Goal: Task Accomplishment & Management: Complete application form

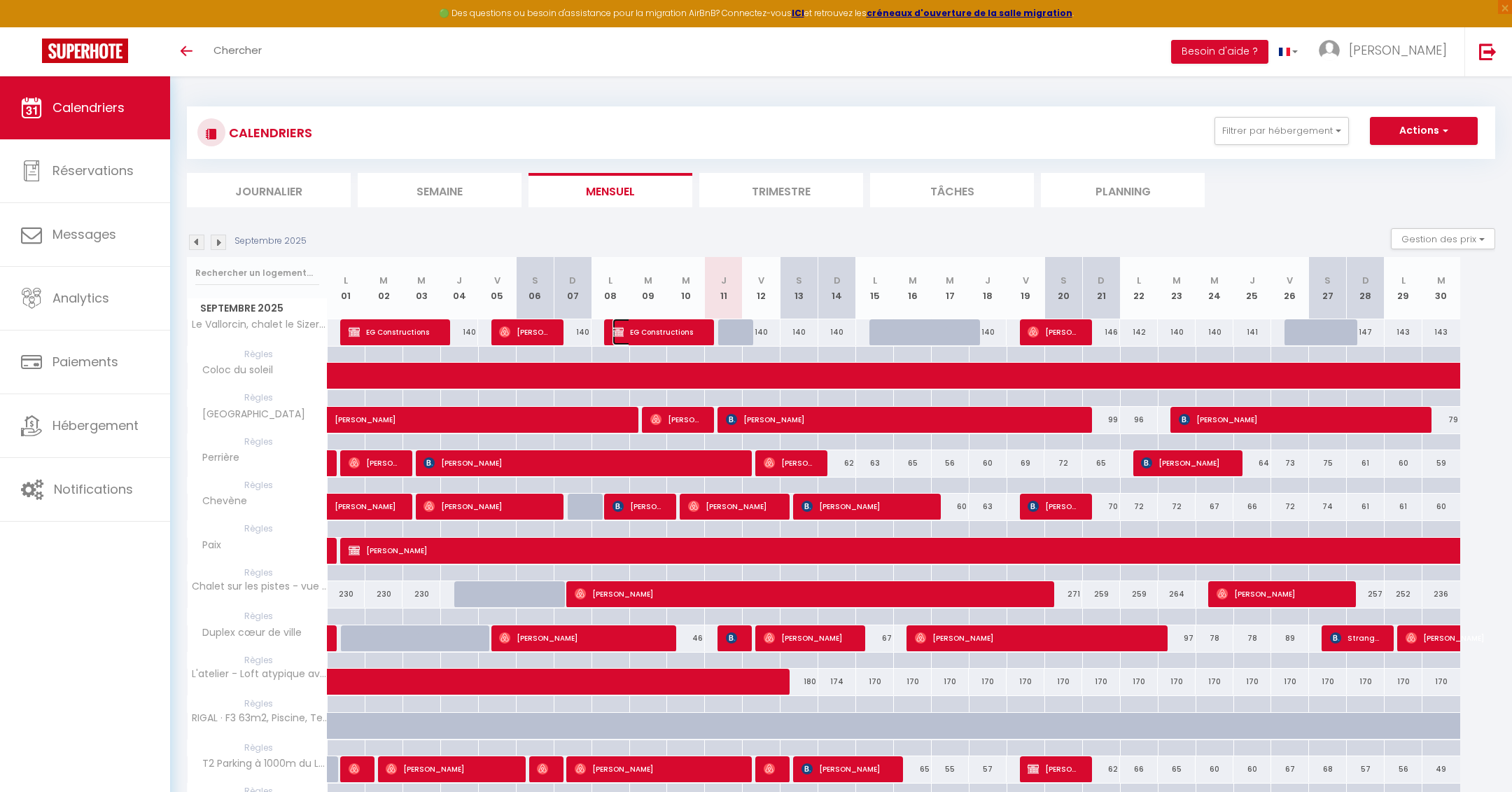
click at [652, 330] on span "EG Constructions" at bounding box center [657, 332] width 88 height 27
select select "OK"
select select "0"
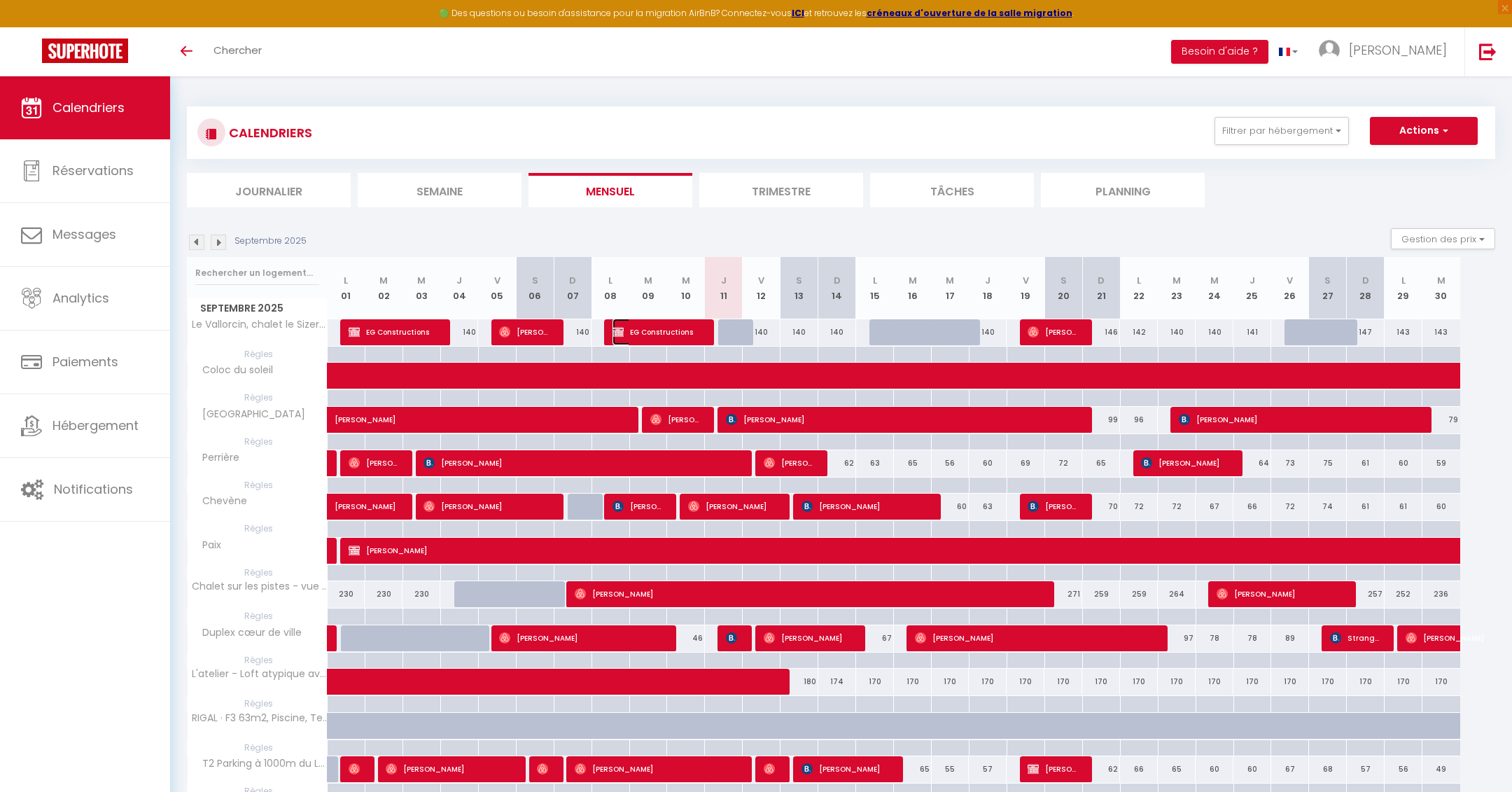
select select "1"
select select
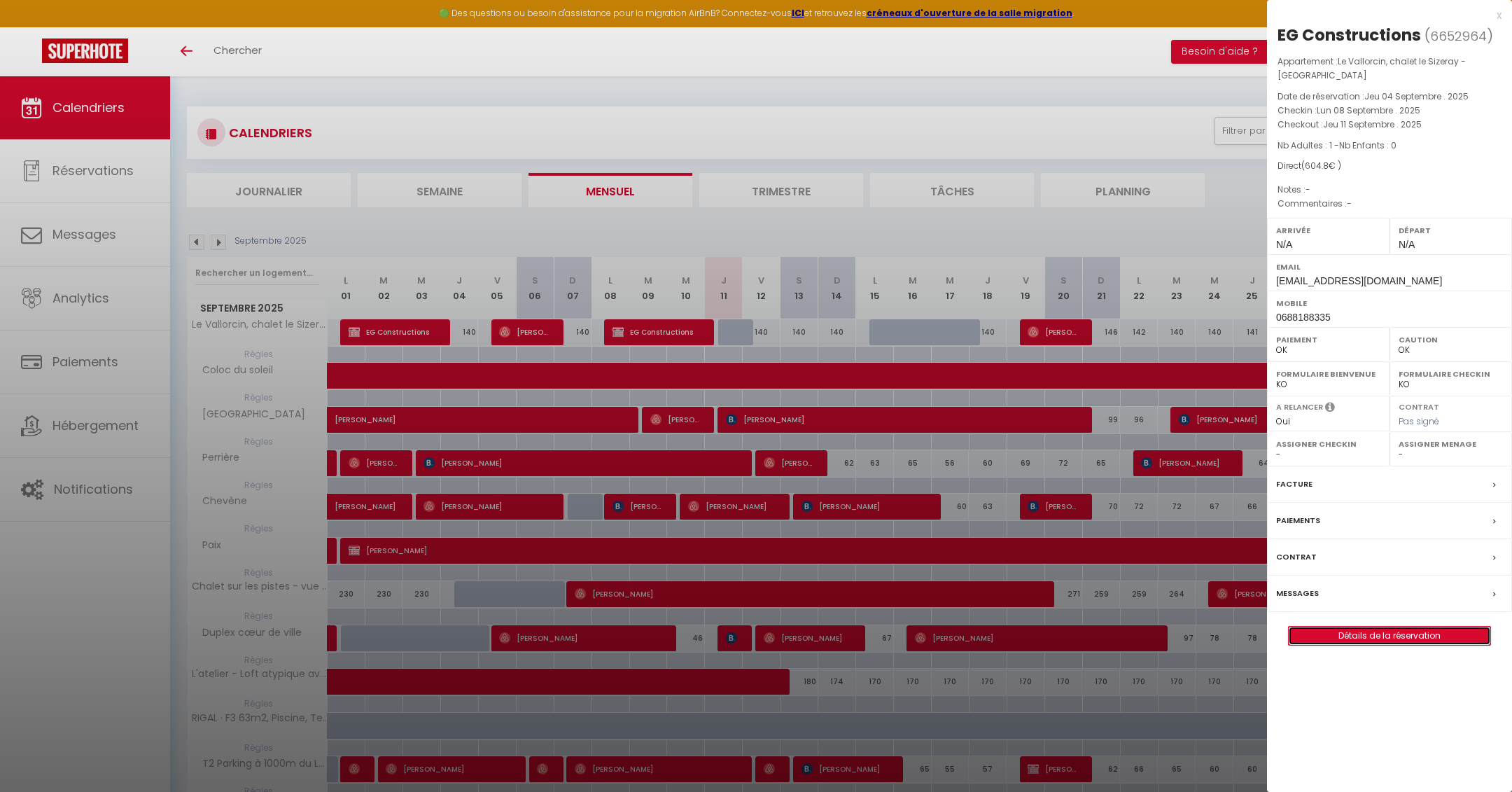
click at [1364, 636] on link "Détails de la réservation" at bounding box center [1390, 636] width 202 height 18
select select
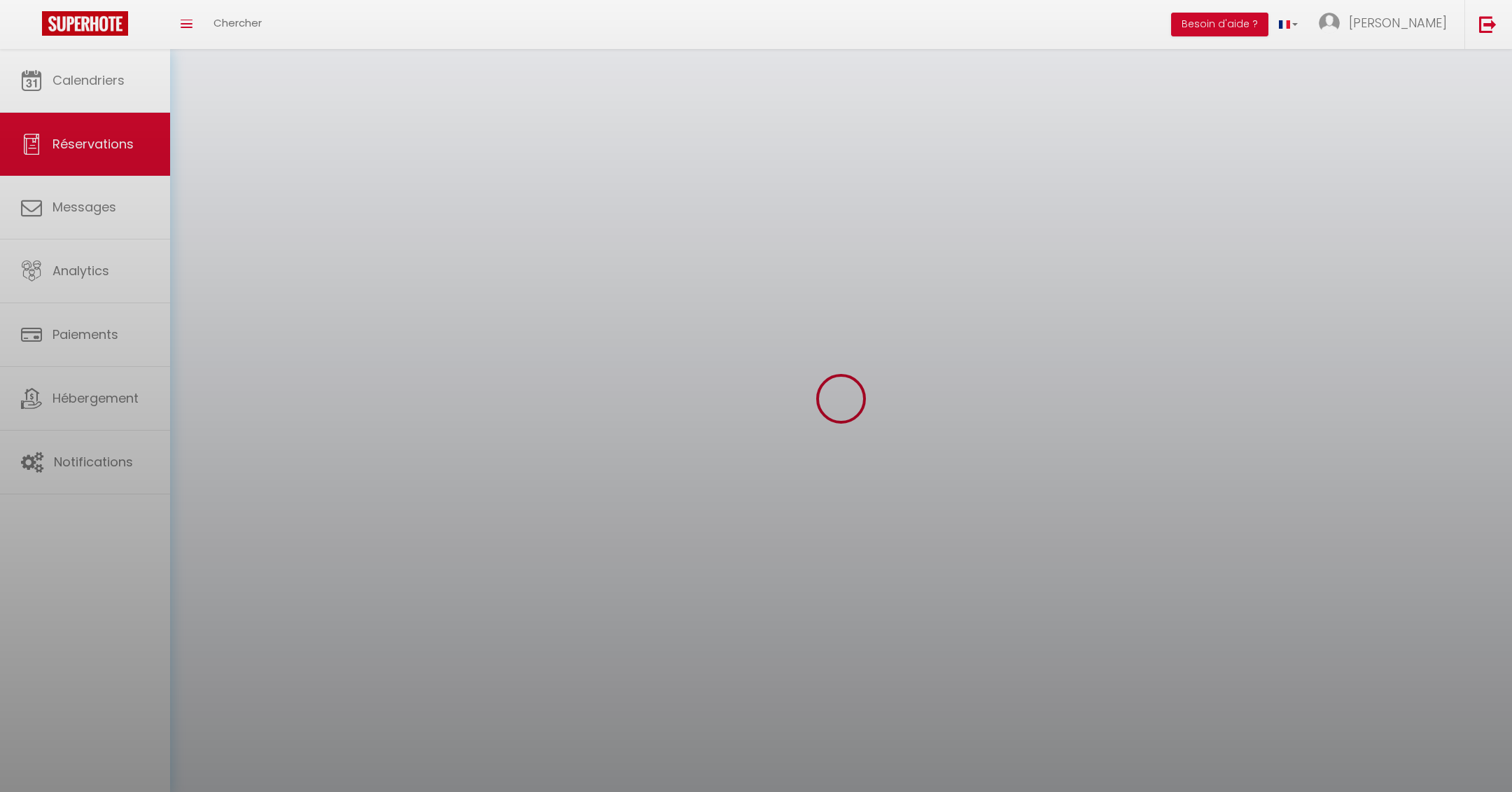
select select
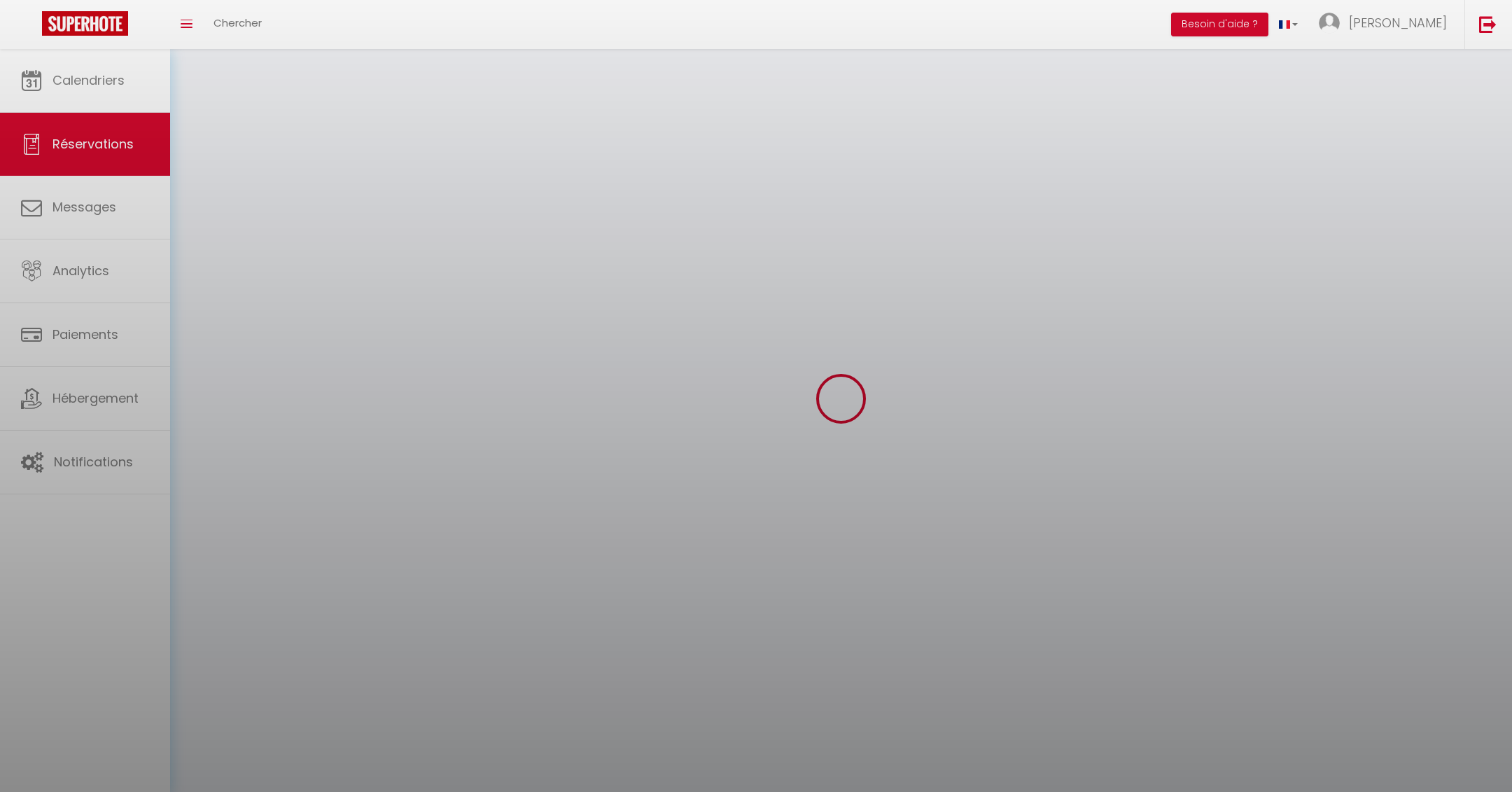
select select
checkbox input "false"
select select
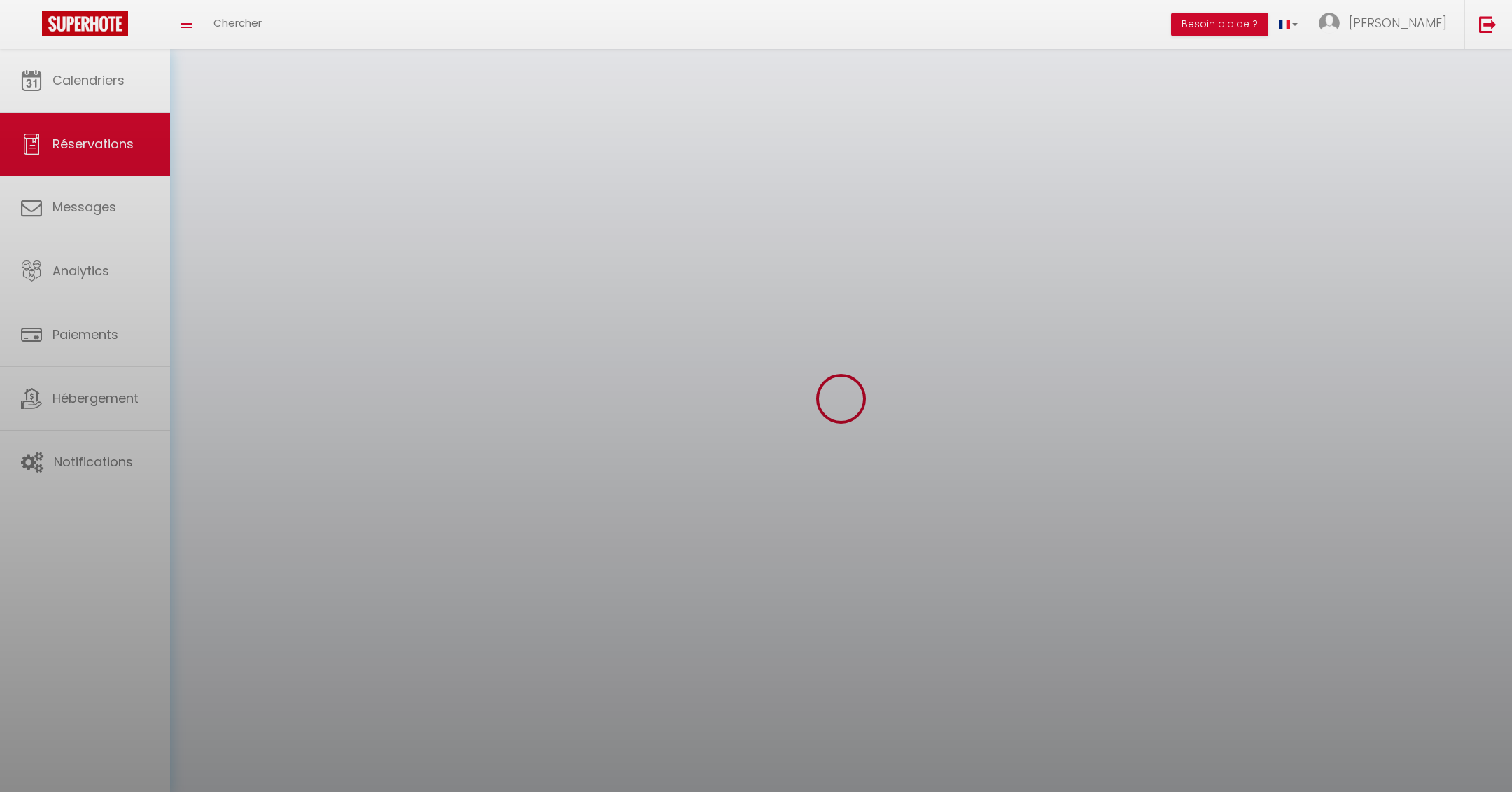
select select
checkbox input "false"
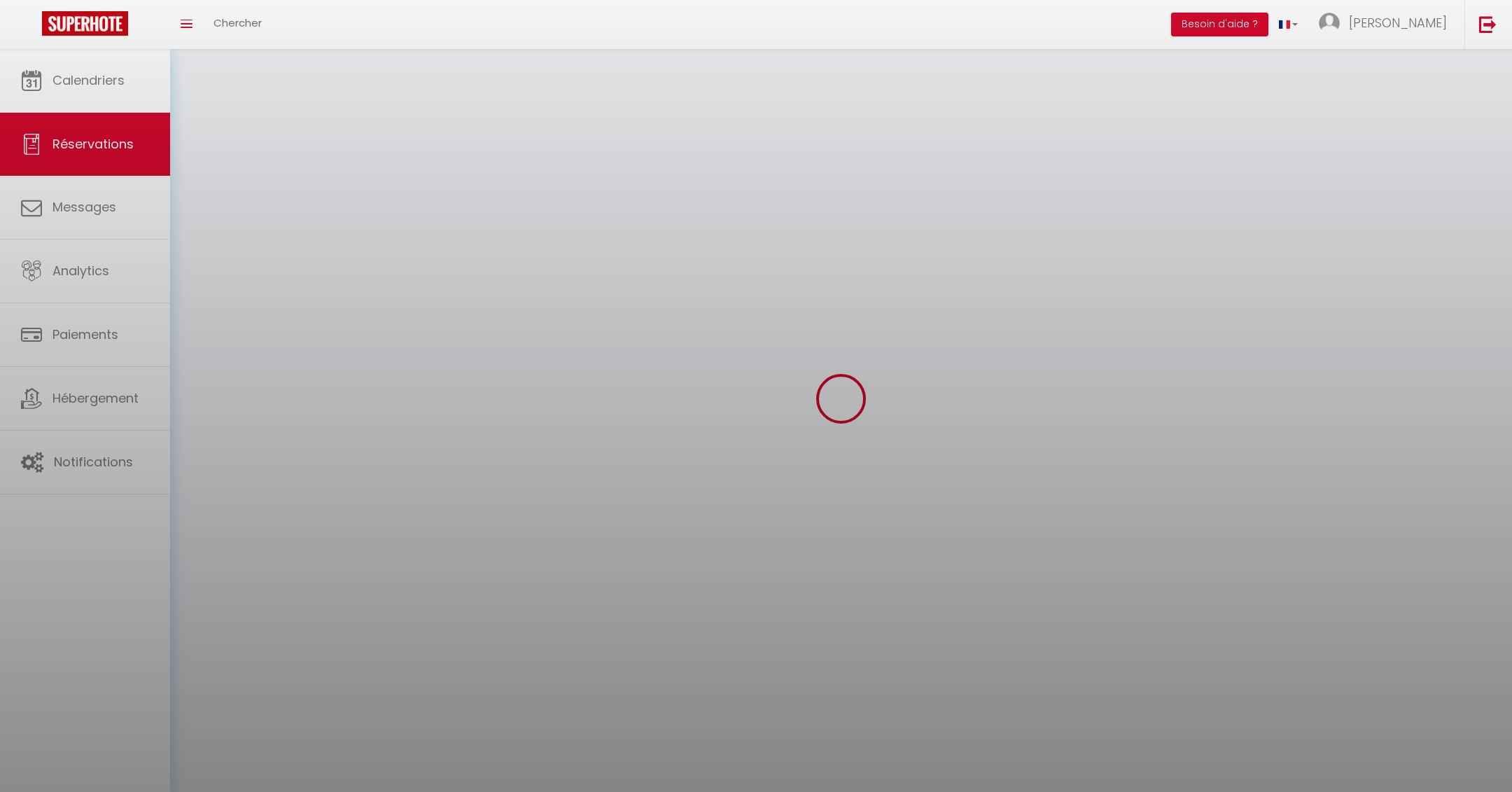
select select
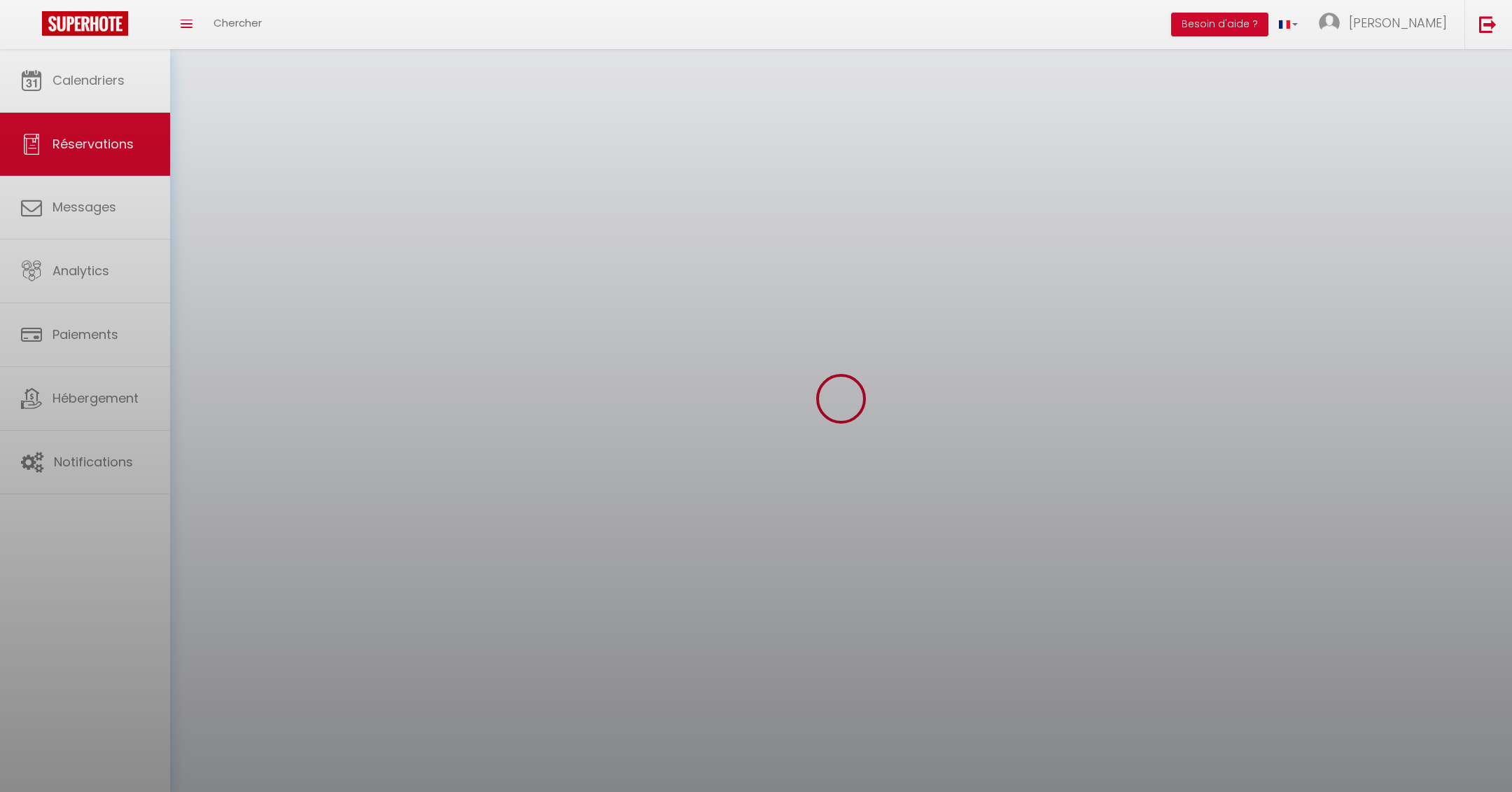
checkbox input "false"
select select
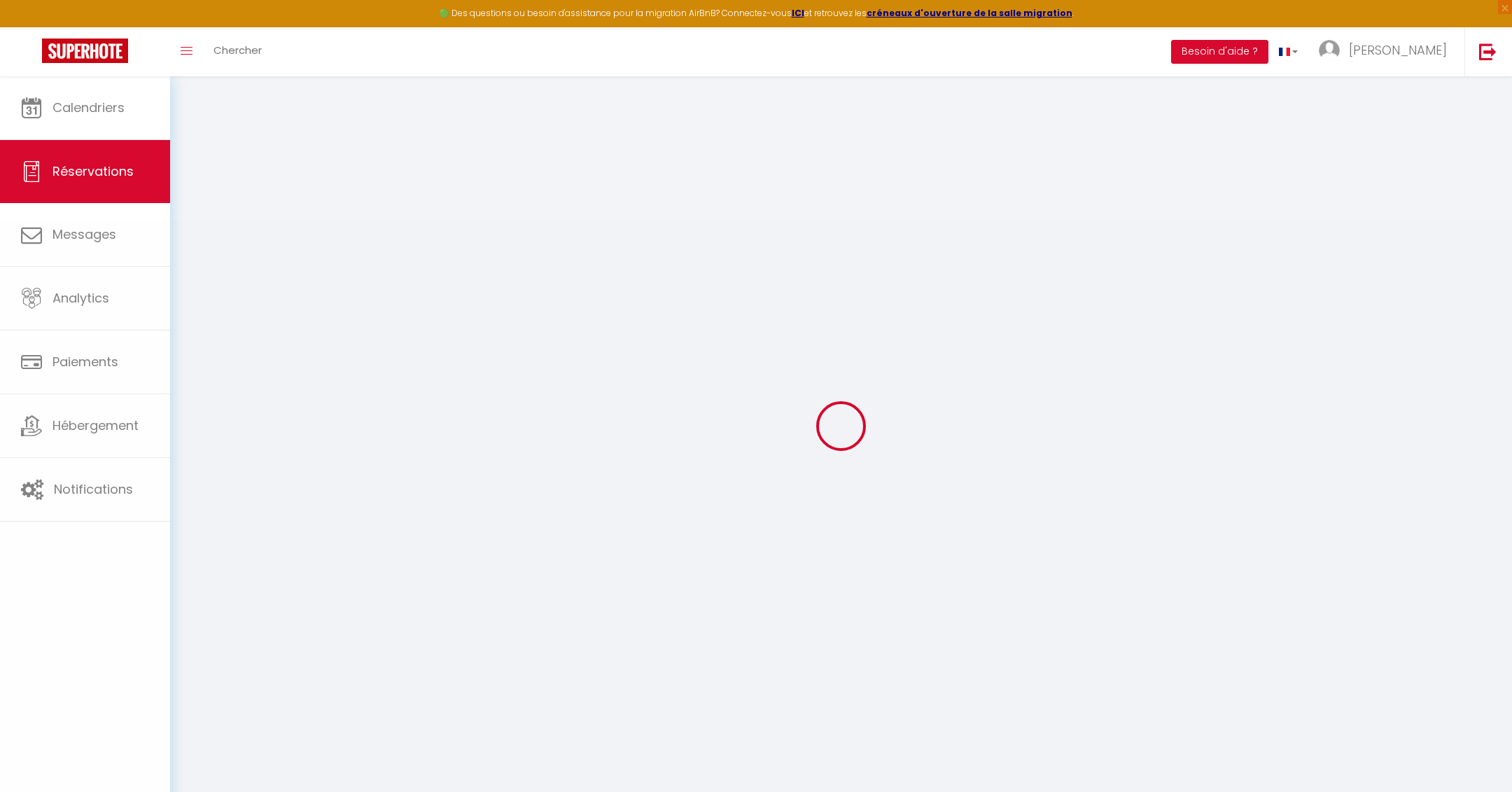
select select
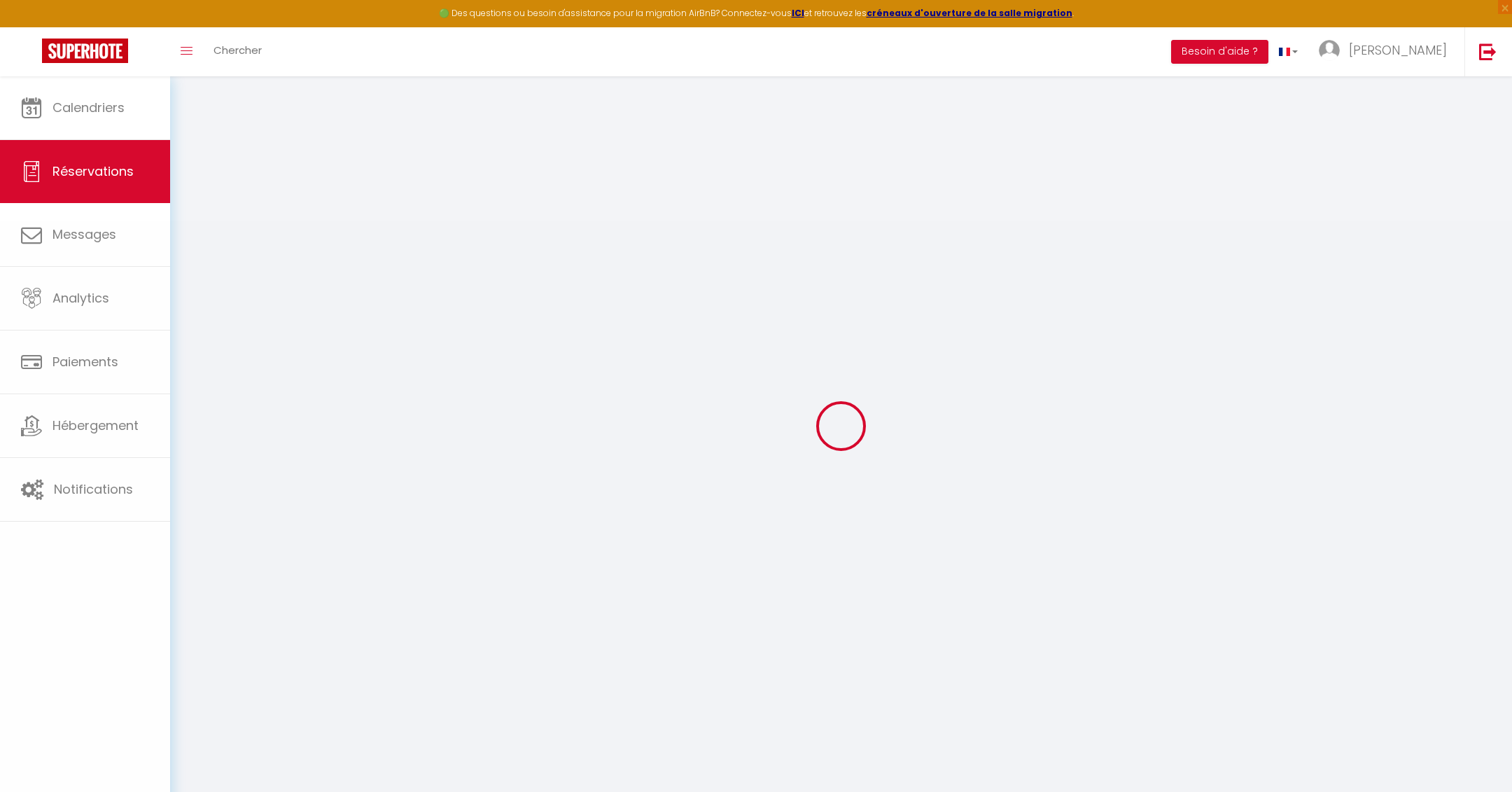
select select
checkbox input "false"
type input "EG"
type input "Constructions"
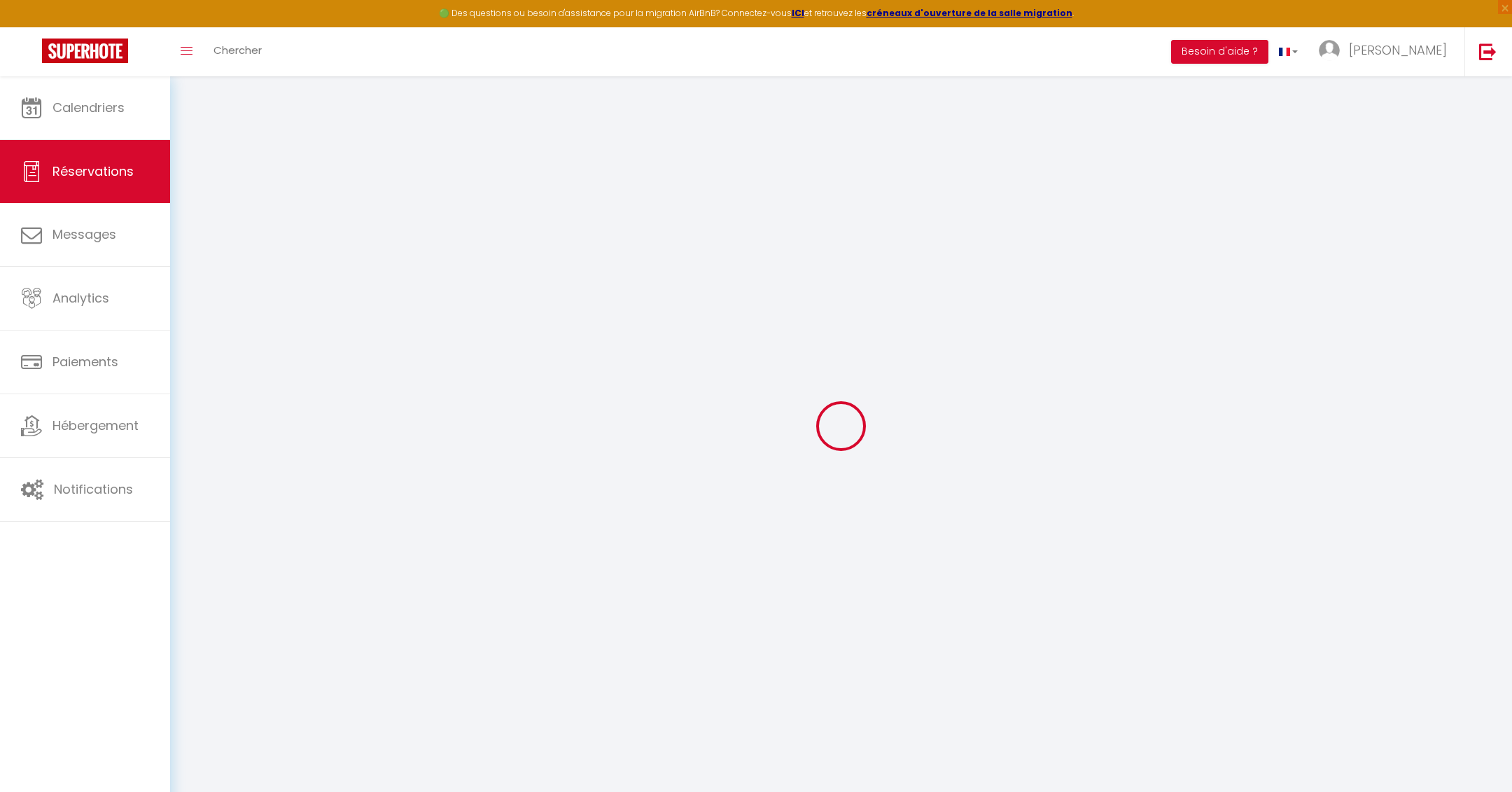
type input "[EMAIL_ADDRESS][DOMAIN_NAME]"
type input "0688188335"
type input "25360"
type input "[STREET_ADDRESS][PERSON_NAME]"
type input "Lanans"
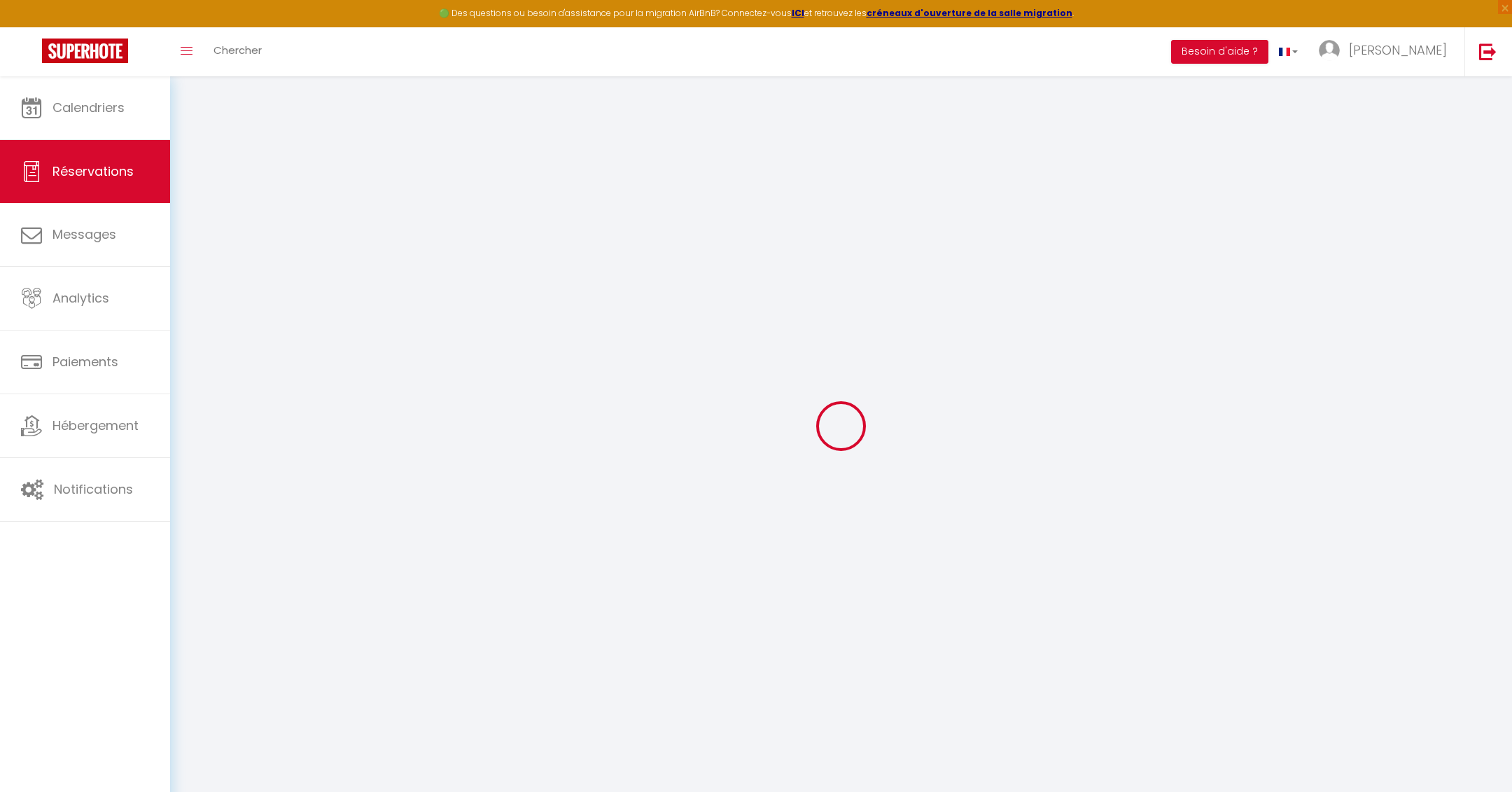
select select "FR"
select select "20111"
select select "1"
type input "Lun 08 Septembre 2025"
select select
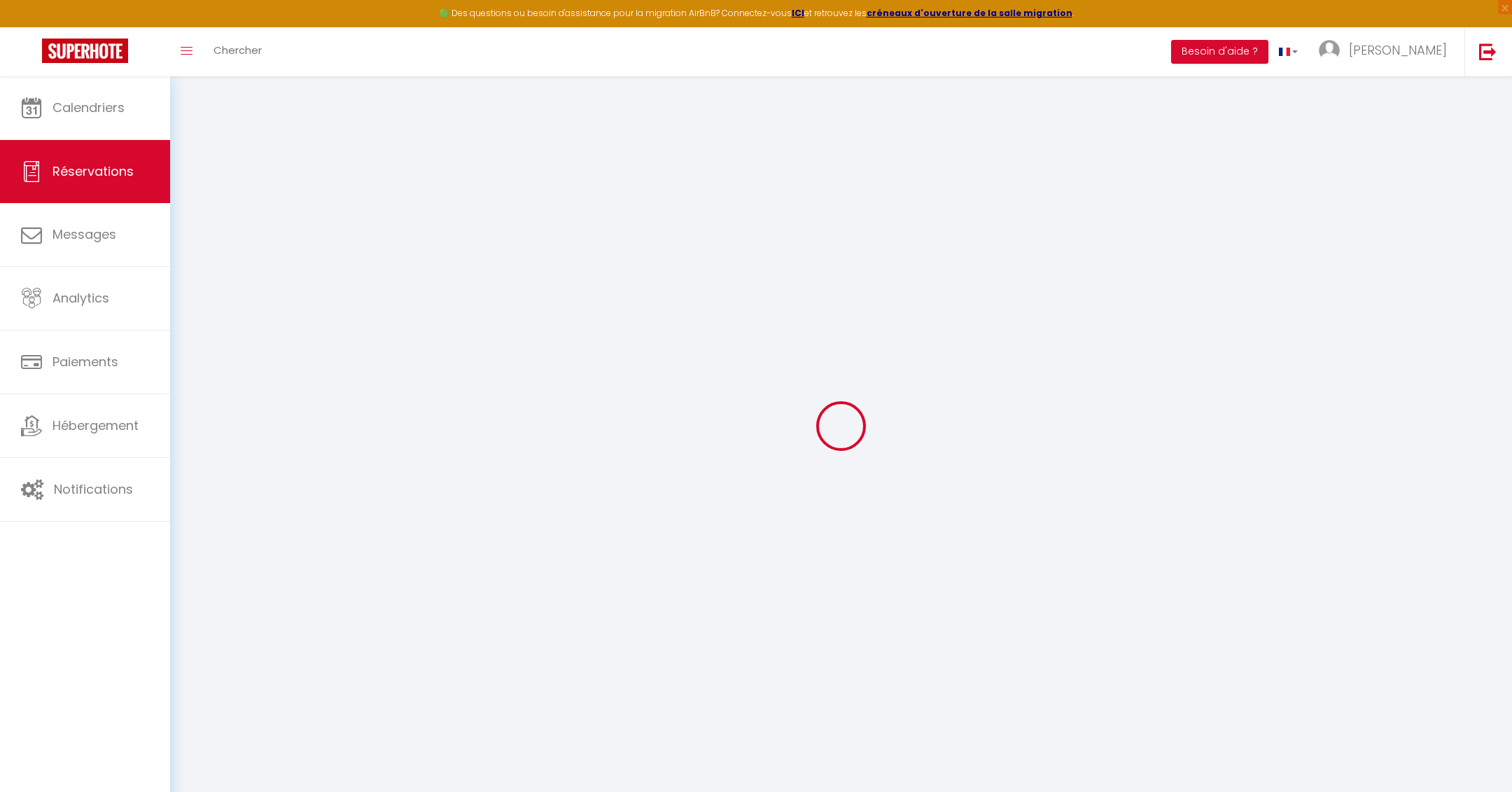
type input "Jeu 11 Septembre 2025"
select select
type input "1"
select select "12"
select select
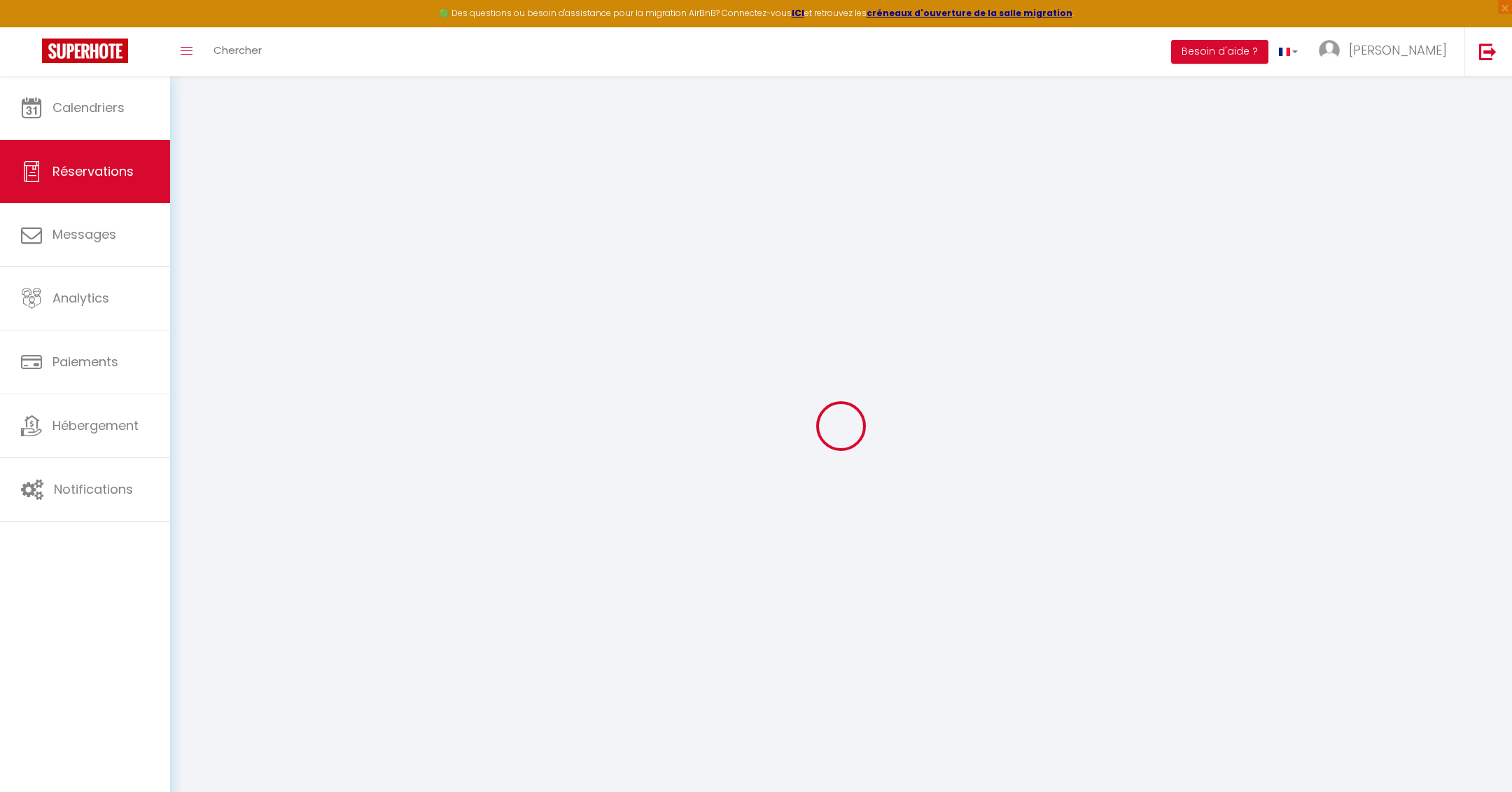
type input "420"
checkbox input "false"
type input "0"
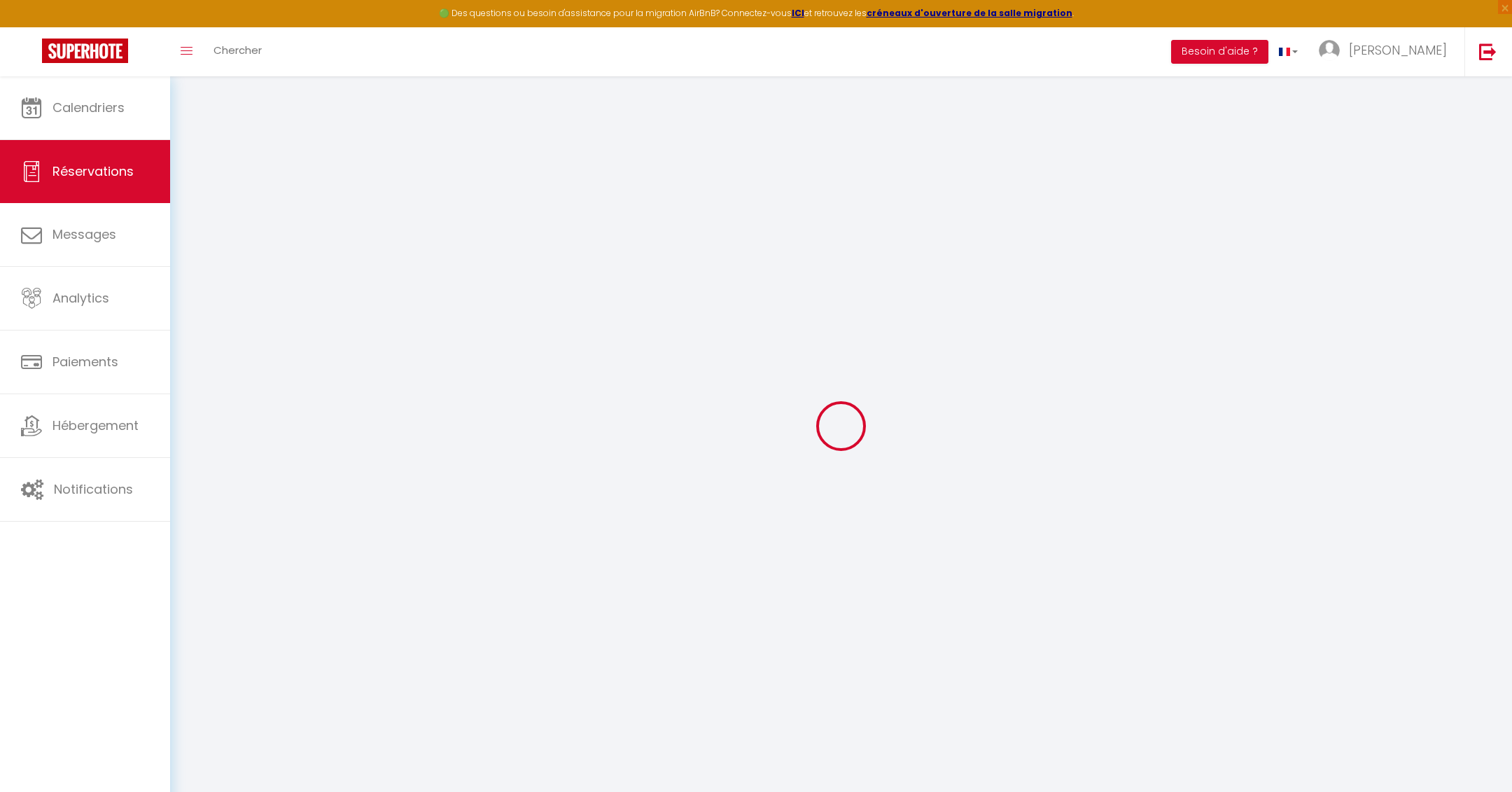
type input "0"
select select
select select "15"
checkbox input "false"
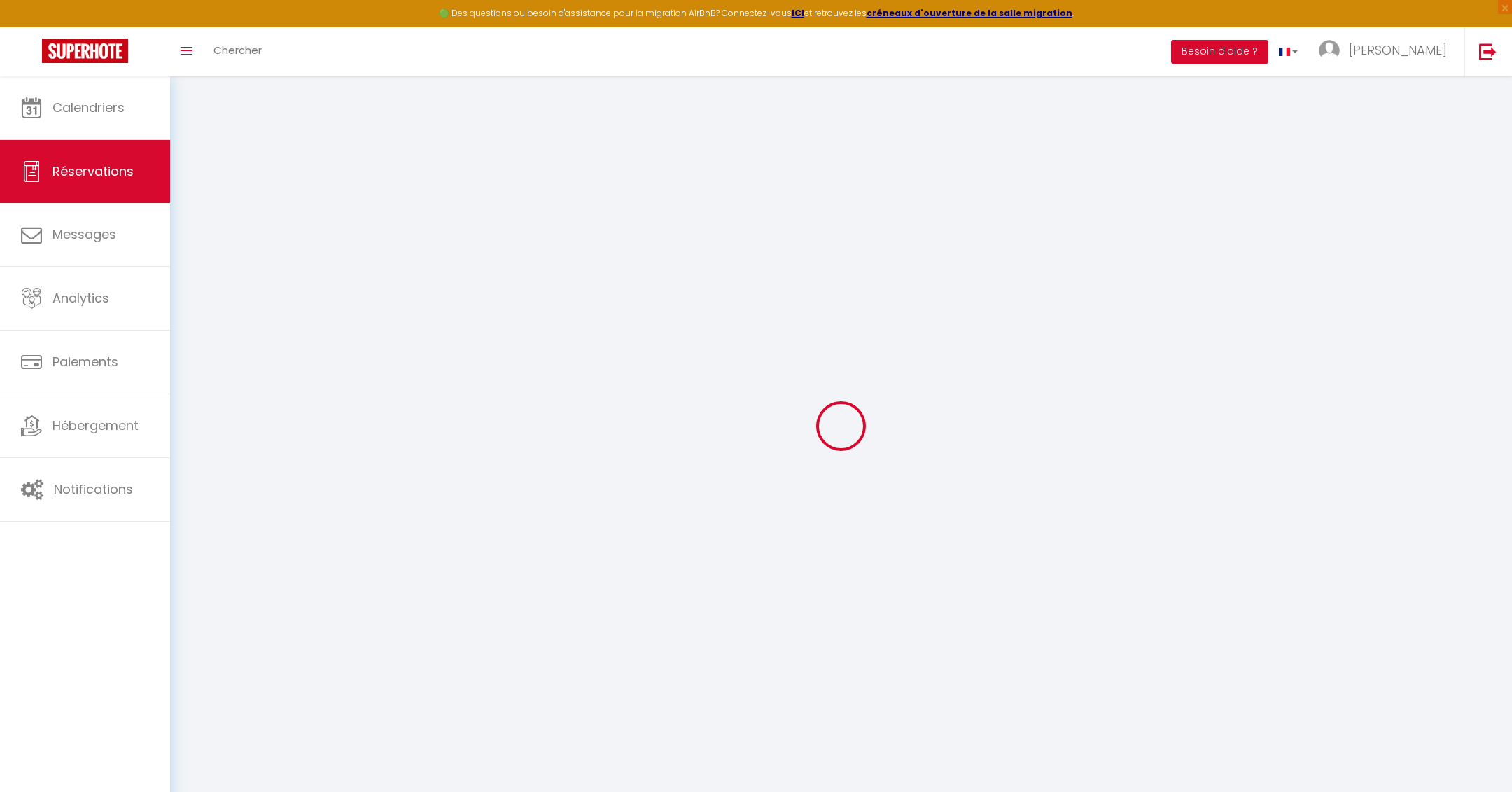
select select
checkbox input "false"
select select
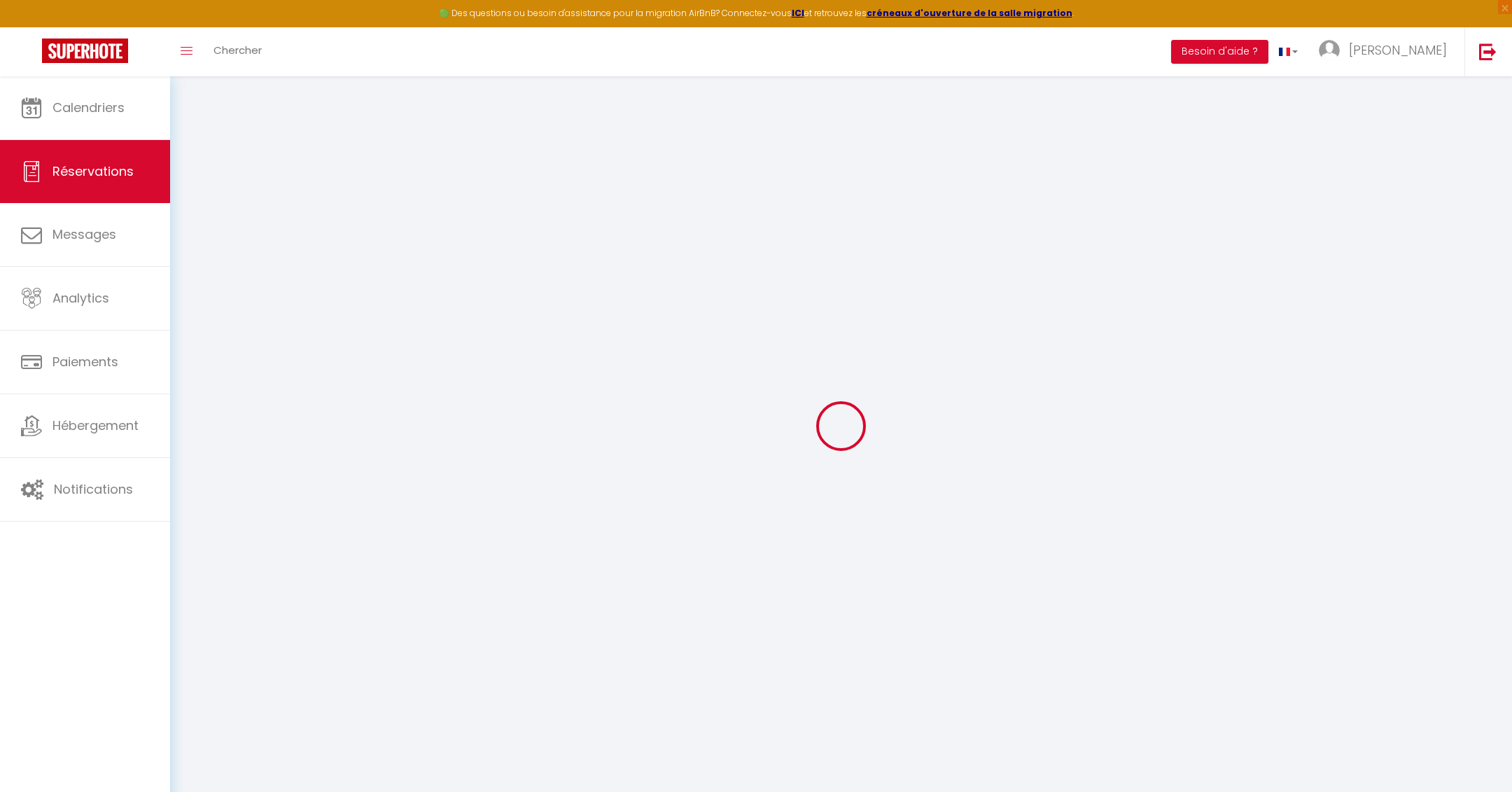
checkbox input "false"
select select
checkbox input "false"
type input "180"
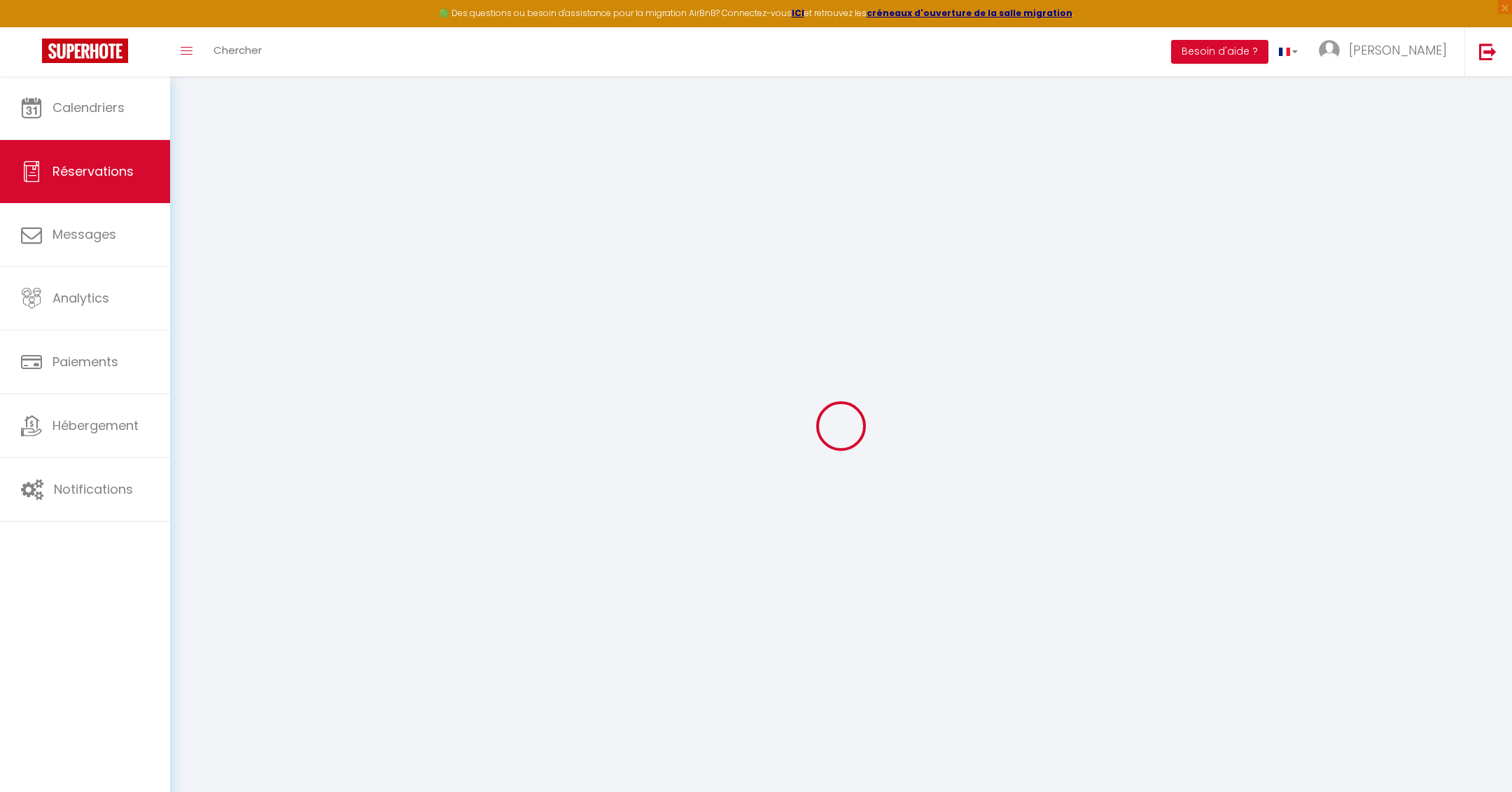
type input "4.8"
select select
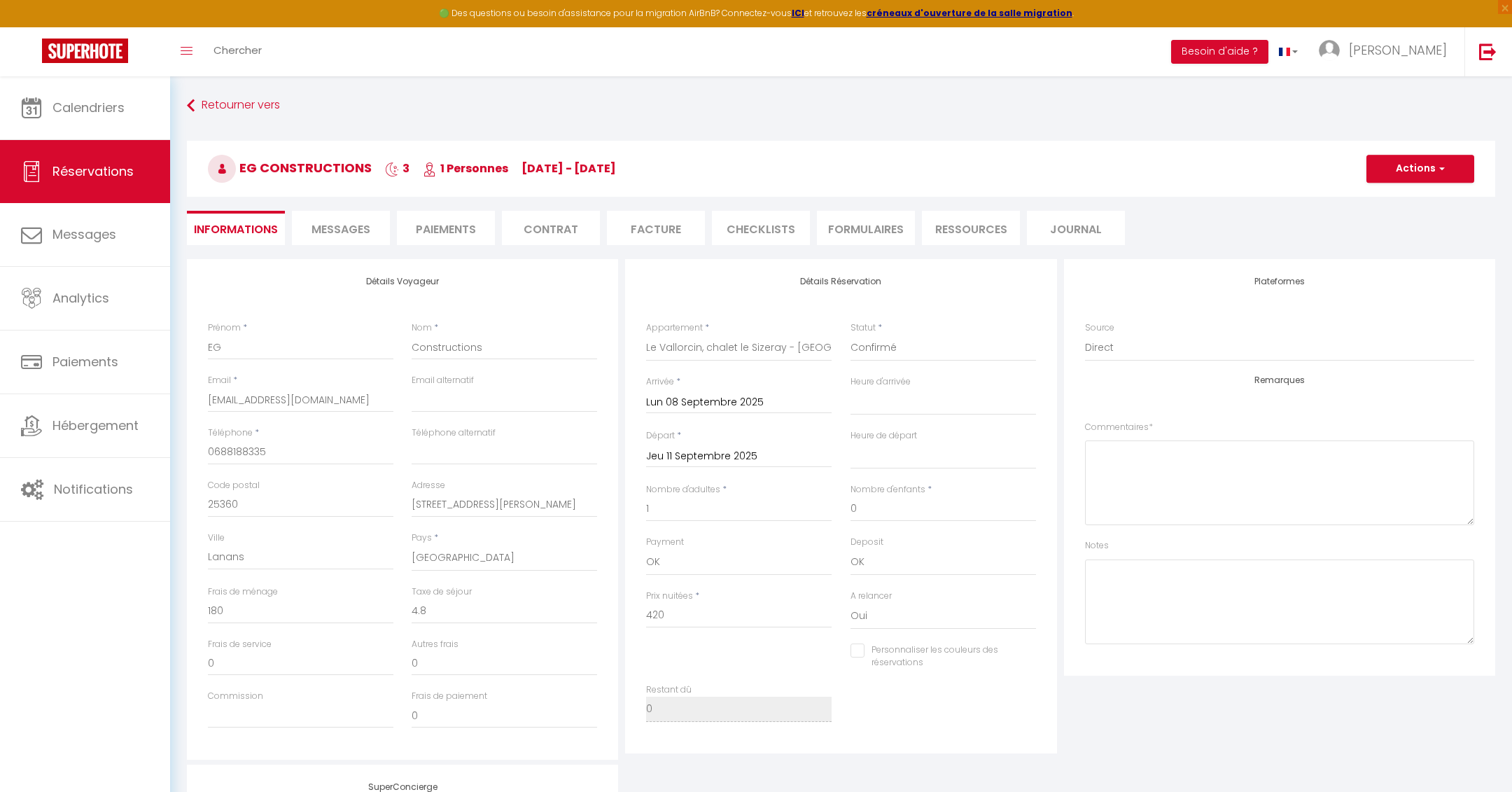
checkbox input "false"
select select
click at [1428, 159] on button "Actions" at bounding box center [1421, 168] width 108 height 28
click at [1389, 216] on link "Dupliquer" at bounding box center [1407, 218] width 111 height 18
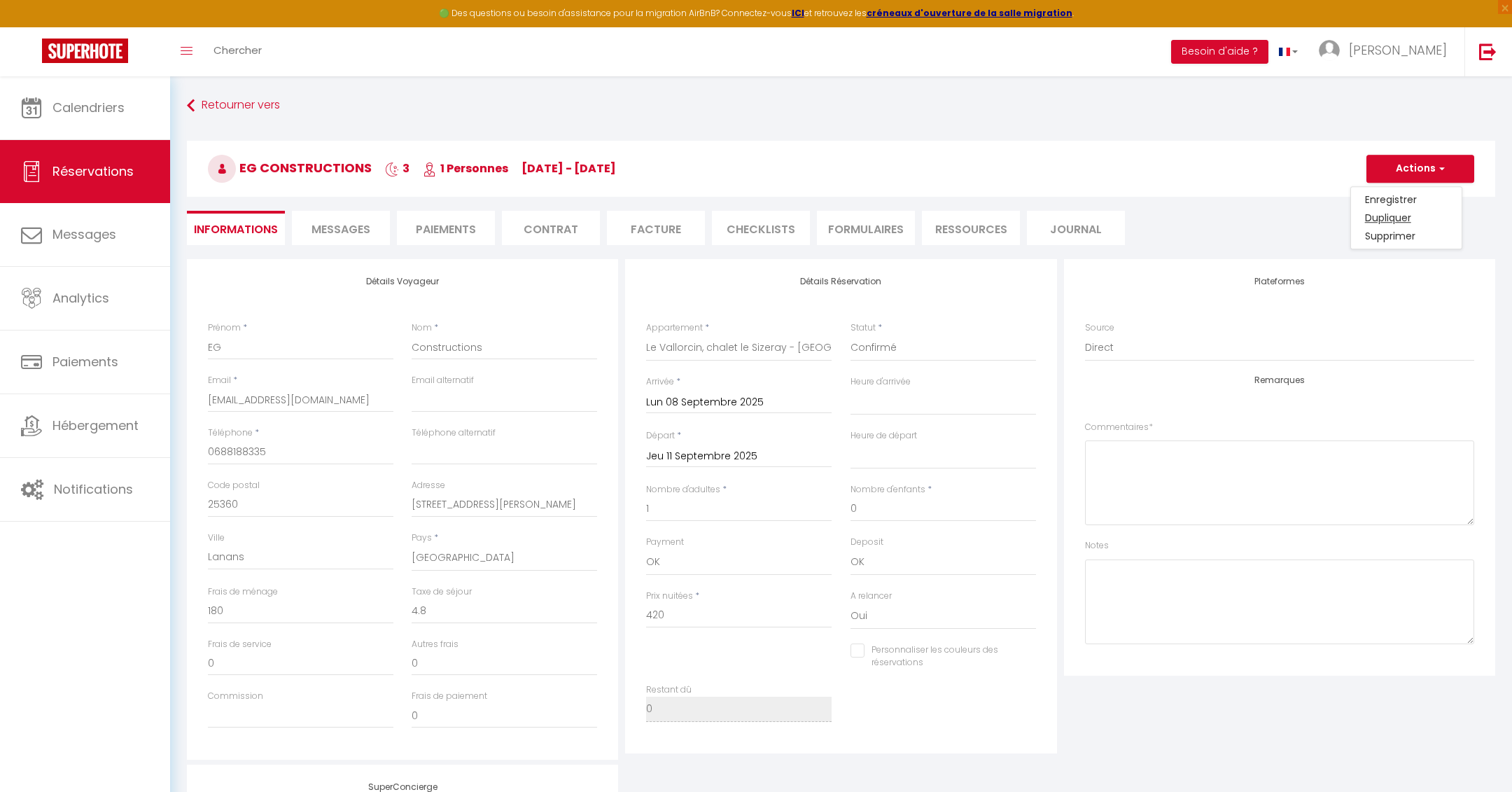
type input "0"
select select
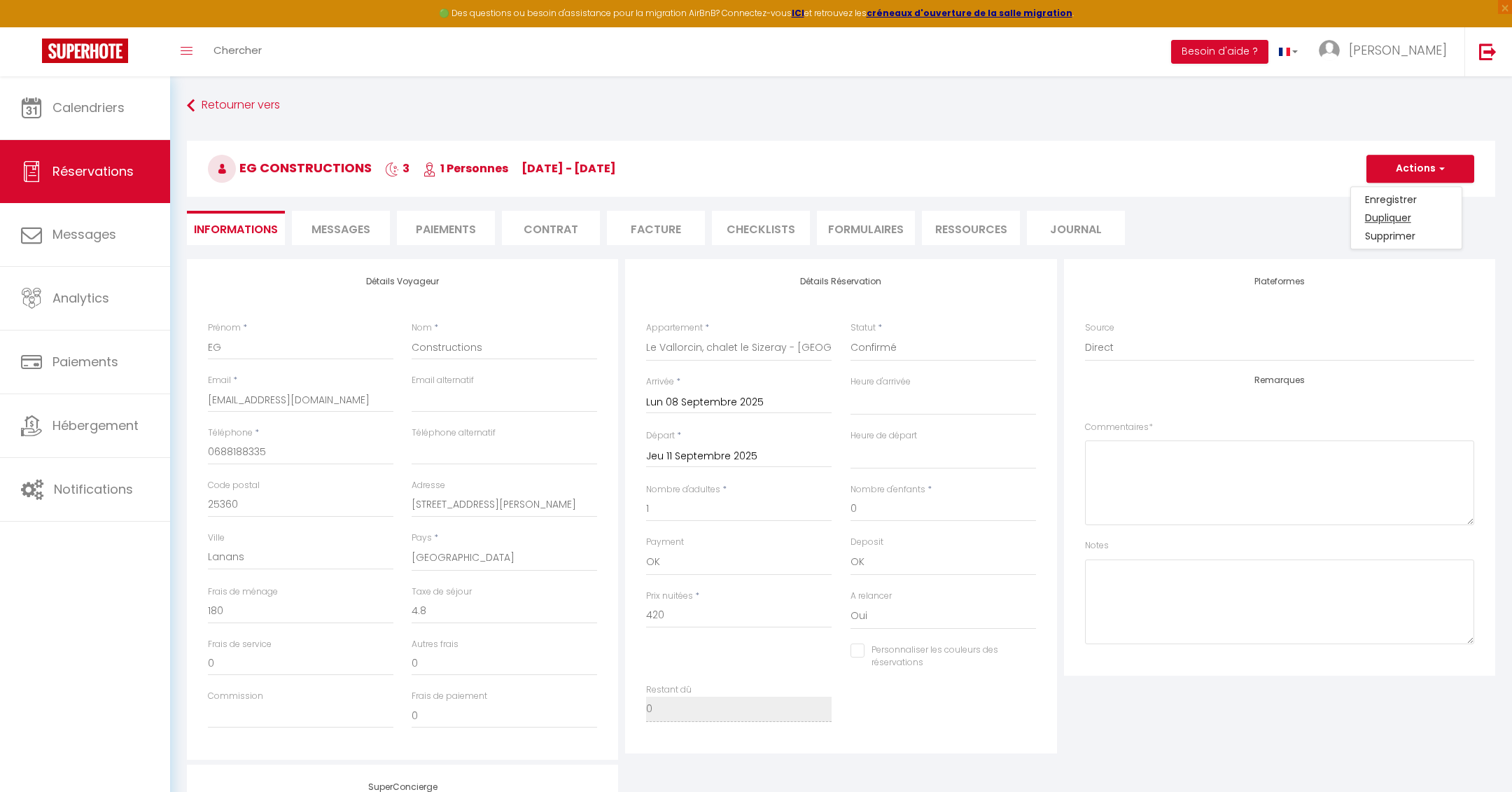
select select
checkbox input "false"
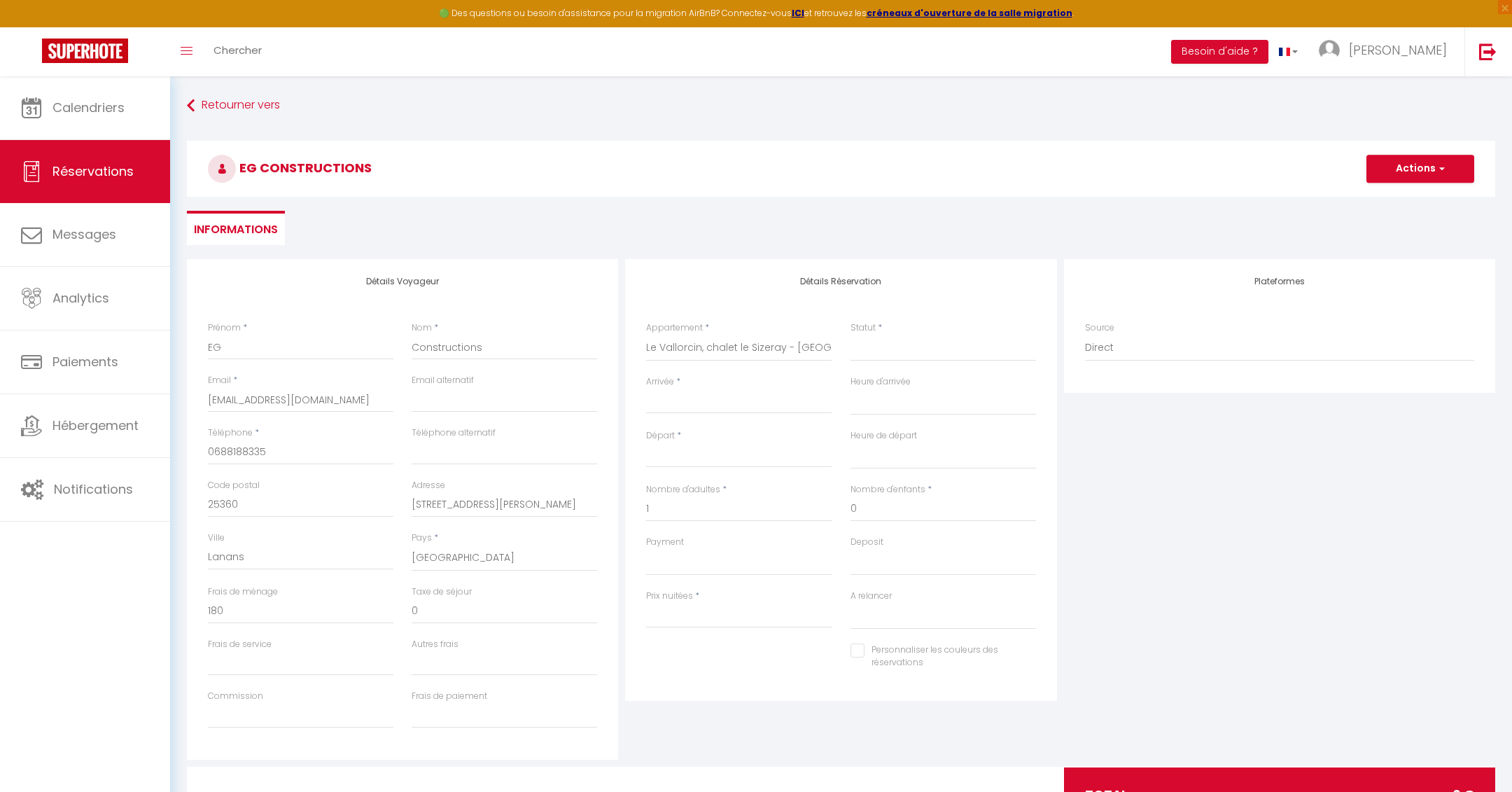
click at [721, 395] on input "Arrivée" at bounding box center [739, 403] width 186 height 18
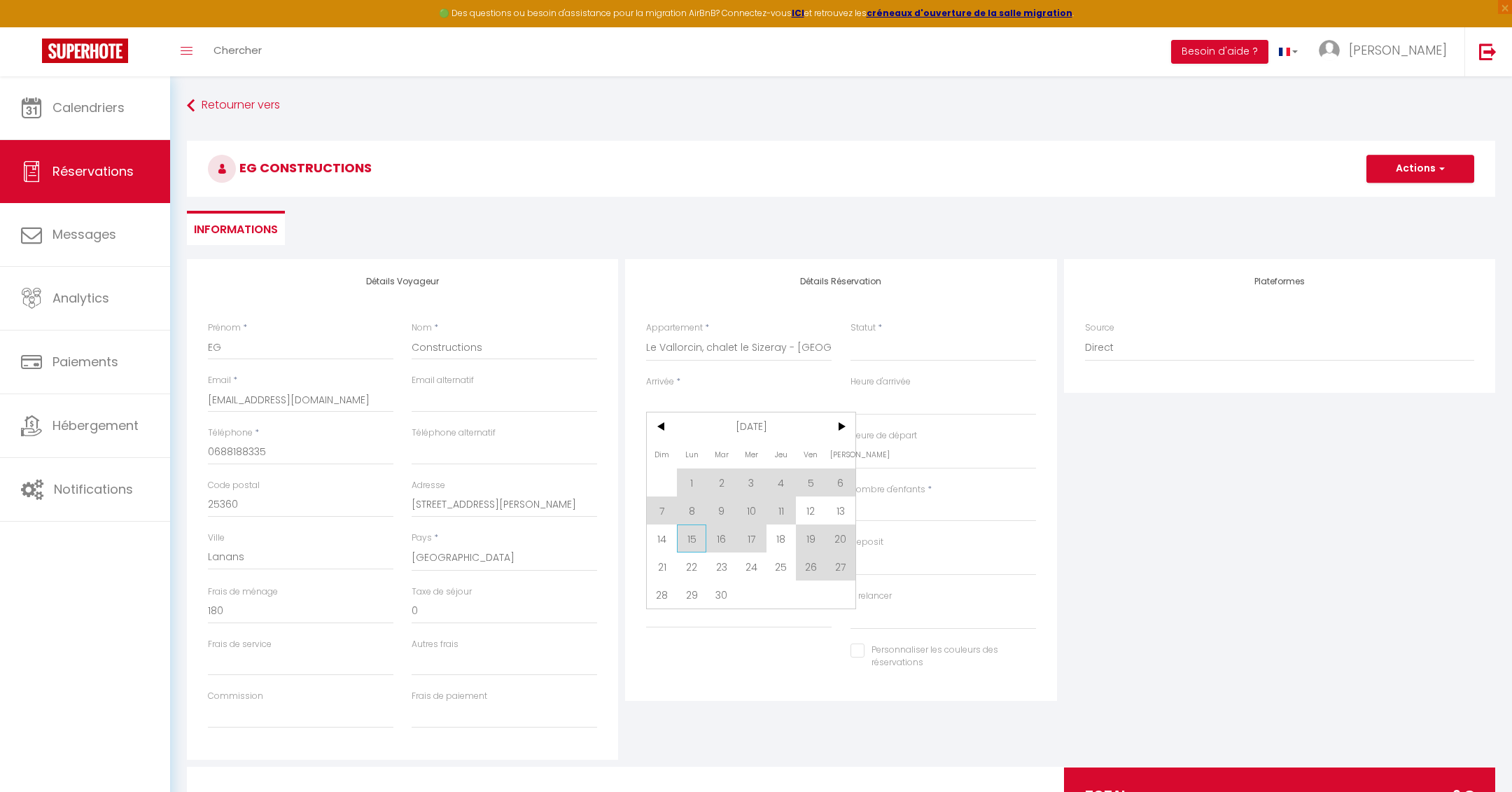
click at [691, 544] on span "15" at bounding box center [692, 538] width 30 height 28
select select
type input "Lun 15 Septembre 2025"
select select
type input "[DATE]"
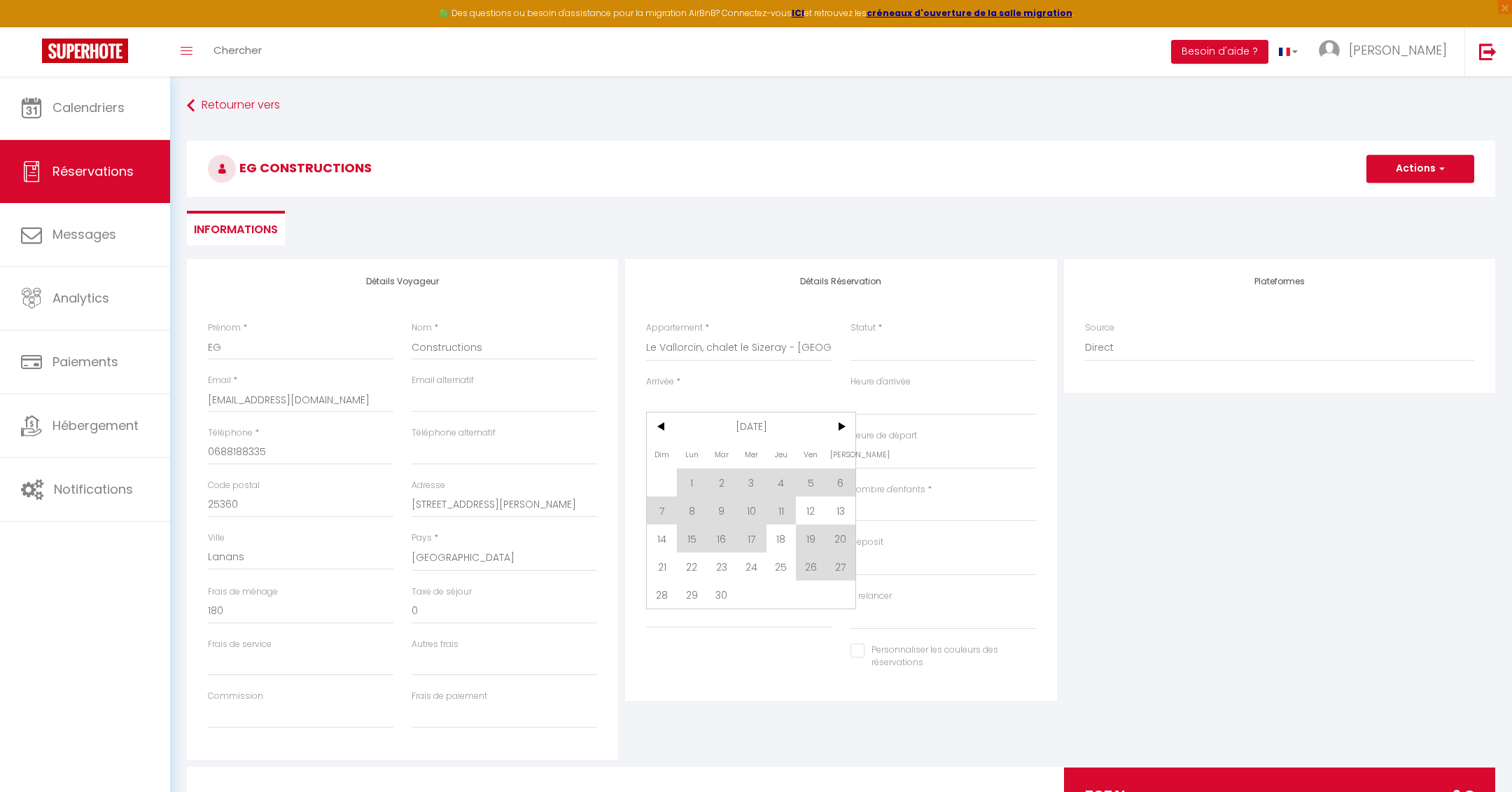
select select
checkbox input "false"
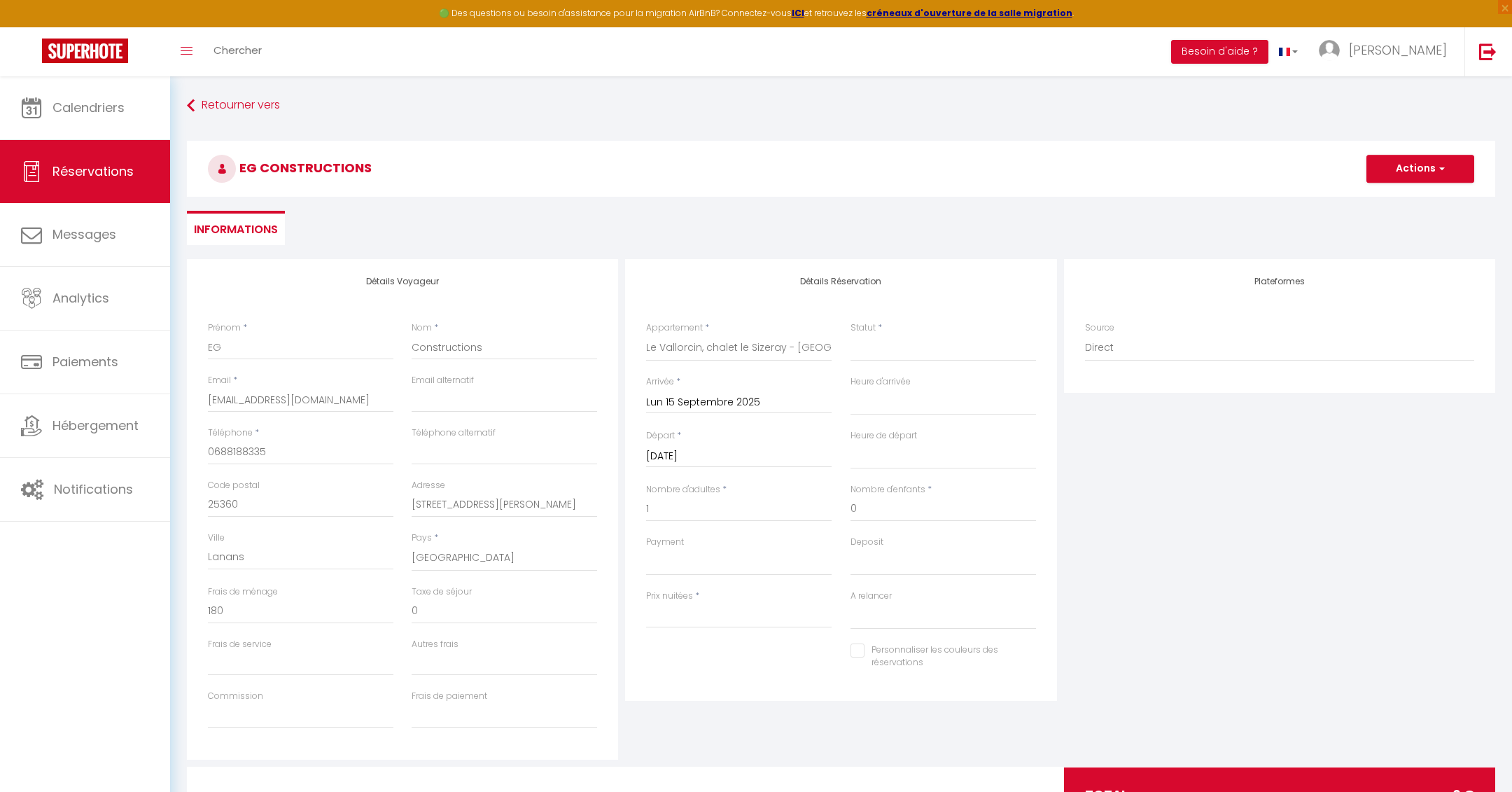
type input "0"
select select
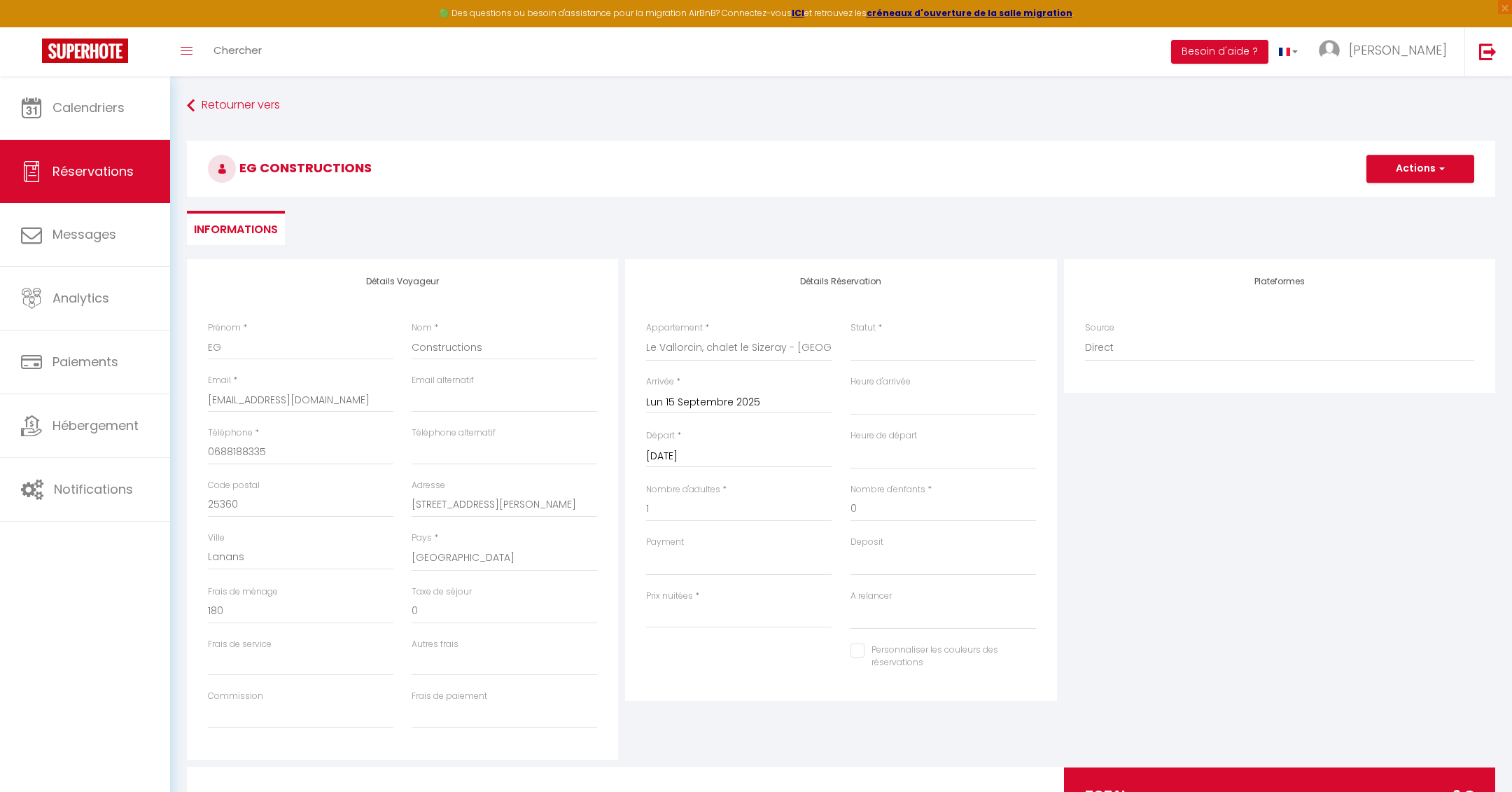
select select
type input "0"
select select
checkbox input "false"
click at [694, 467] on div "[DATE] < [DATE] > Dim Lun Mar Mer Jeu Ven Sam 1 2 3 4 5 6 7 8 9 10 11 12 13 14 …" at bounding box center [739, 455] width 186 height 25
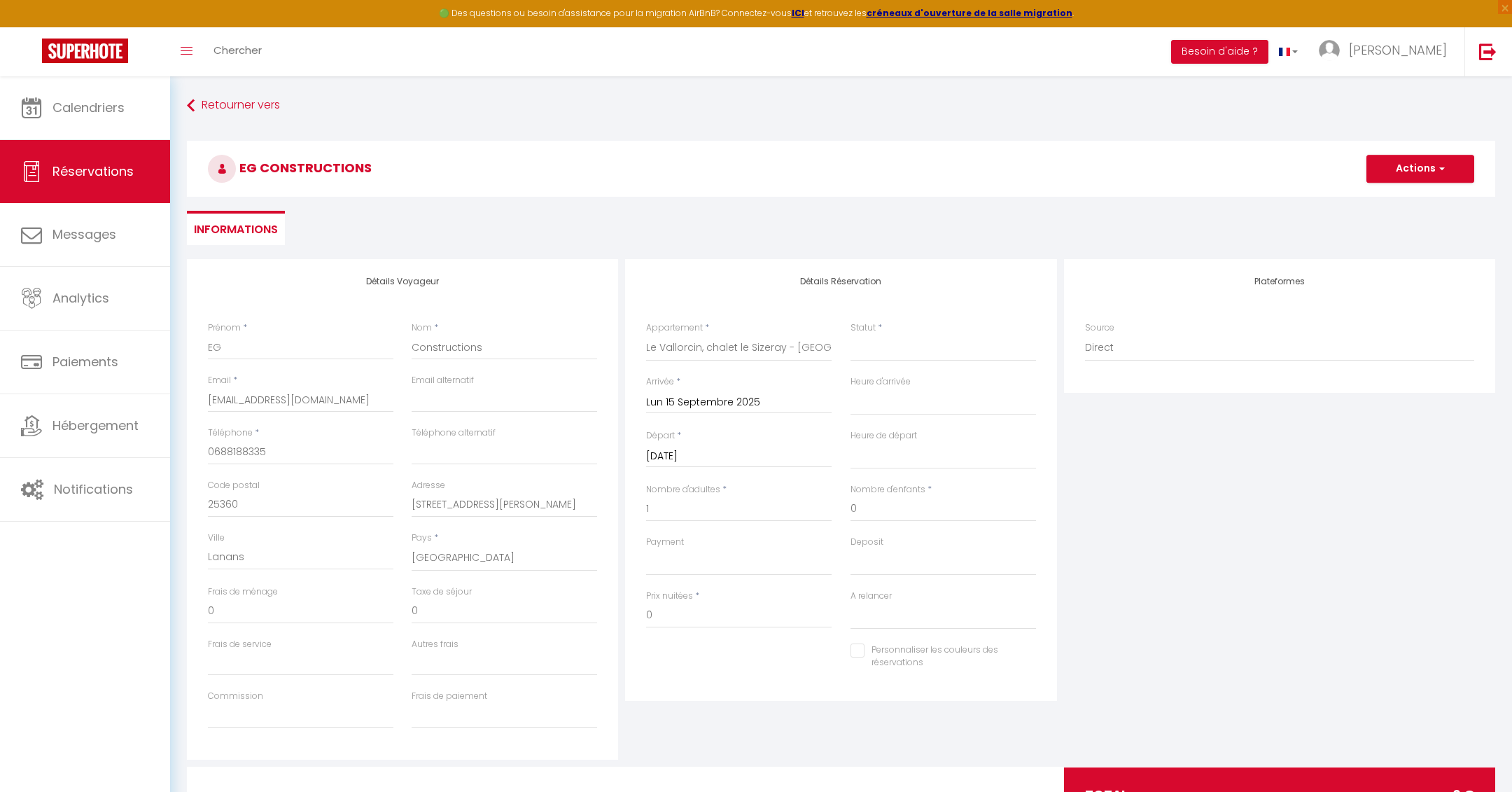
click at [700, 464] on input "[DATE]" at bounding box center [739, 457] width 186 height 18
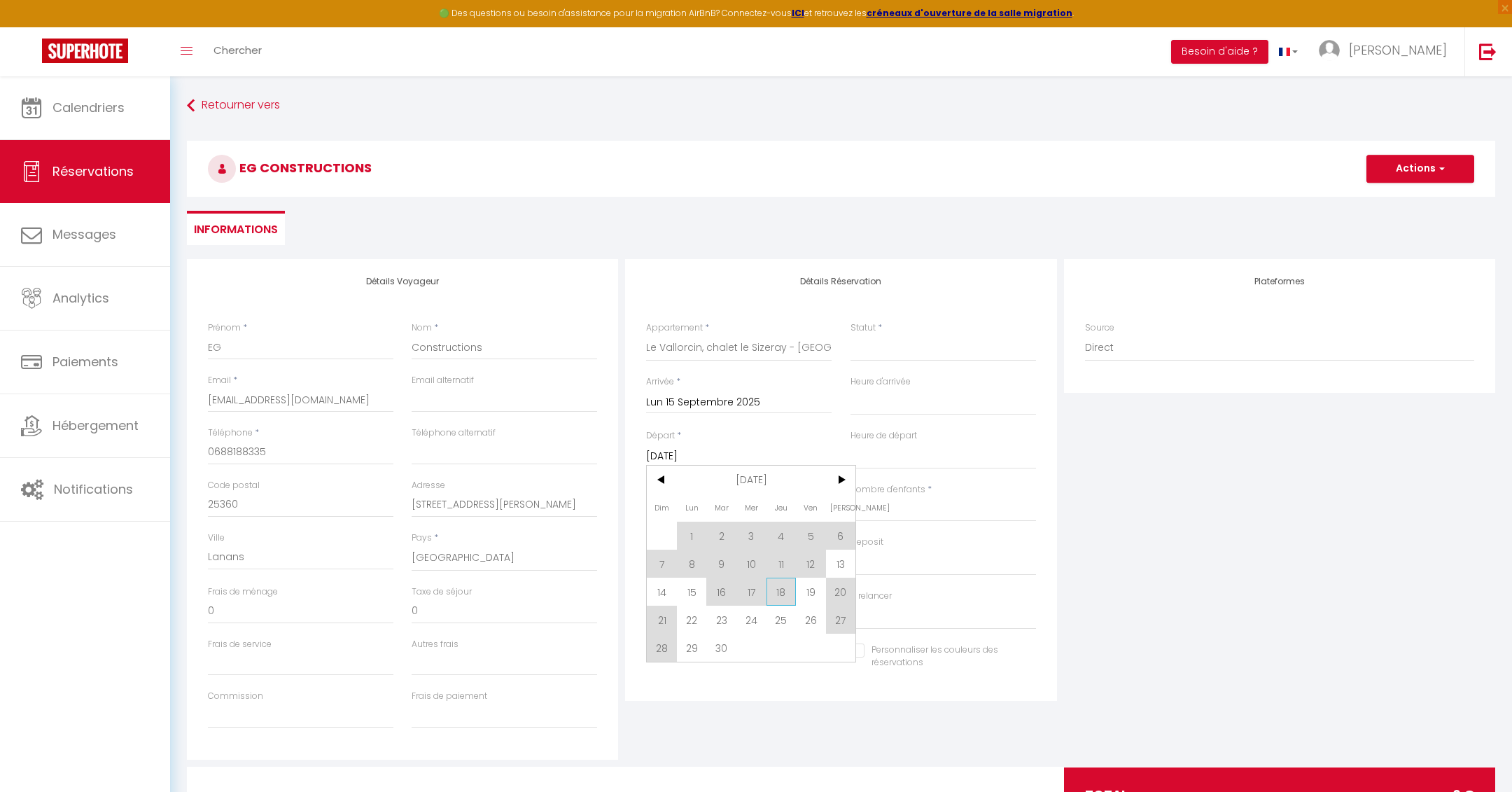
click at [780, 591] on span "18" at bounding box center [782, 591] width 30 height 28
select select
type input "Jeu 18 Septembre 2025"
select select
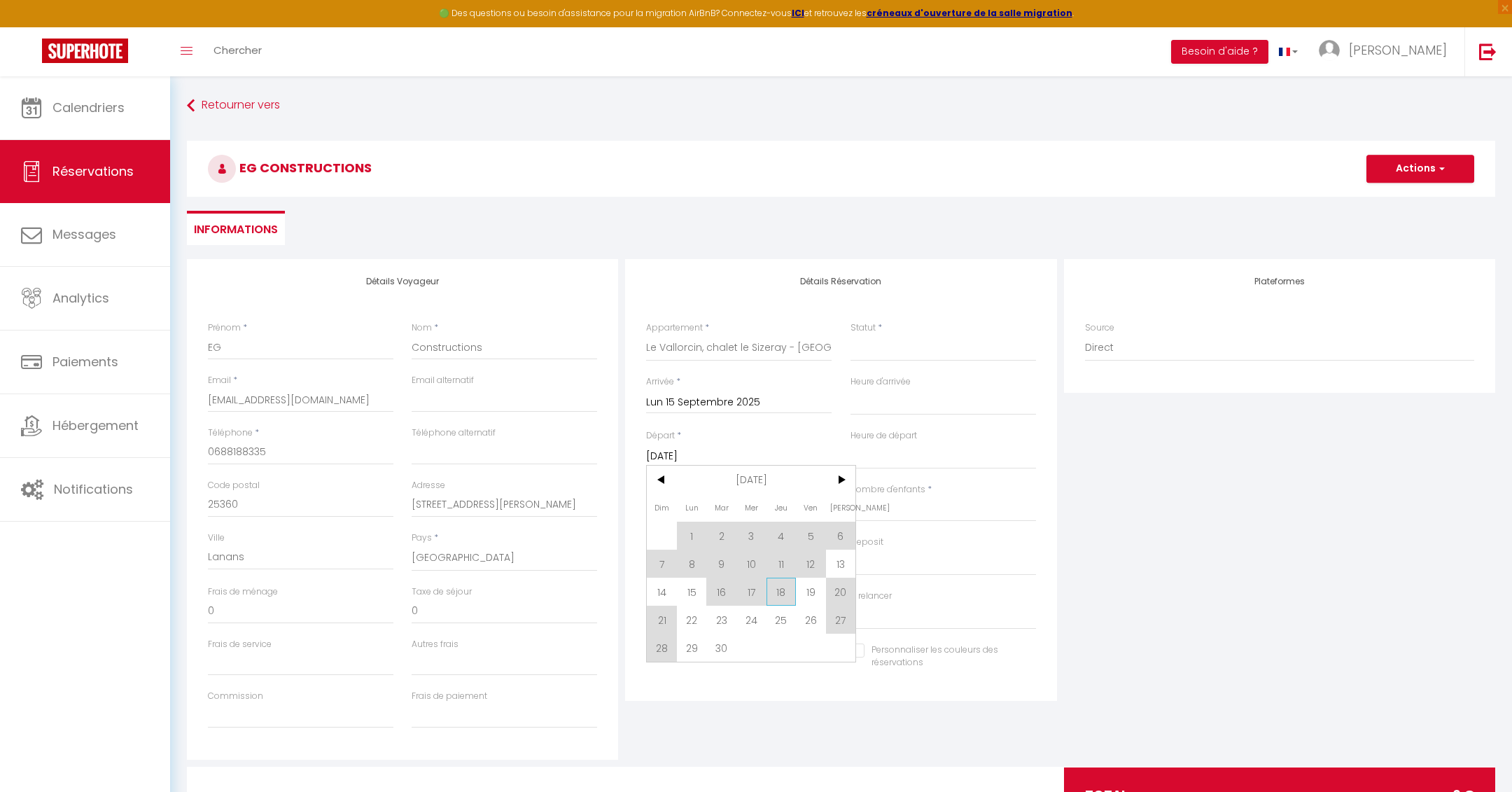
select select
checkbox input "false"
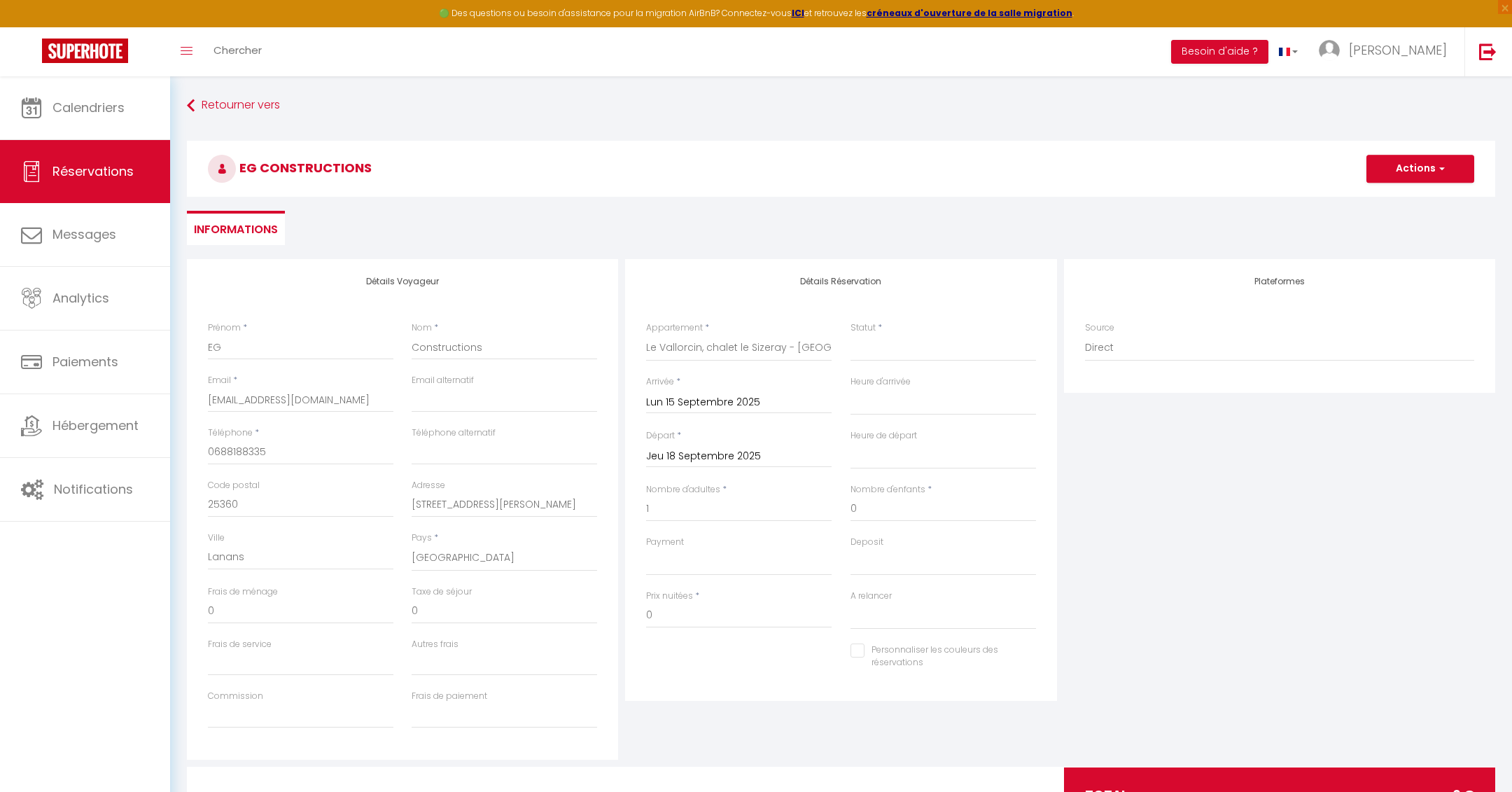
select select
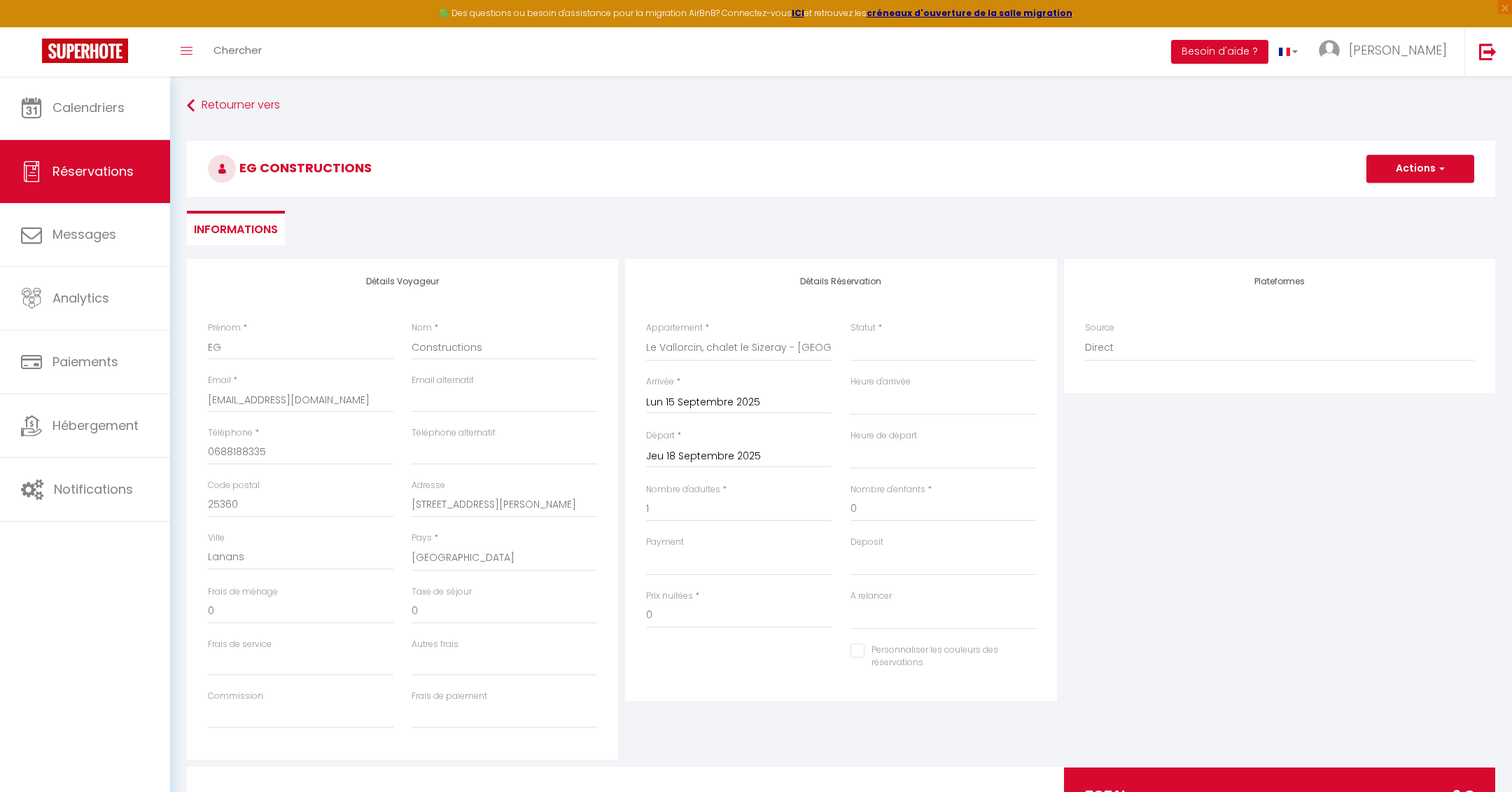
select select
checkbox input "false"
click at [896, 353] on select "Confirmé Non Confirmé [PERSON_NAME] par le voyageur No Show Request" at bounding box center [943, 348] width 186 height 27
select select "1"
click at [851, 335] on select "Confirmé Non Confirmé [PERSON_NAME] par le voyageur No Show Request" at bounding box center [943, 348] width 186 height 27
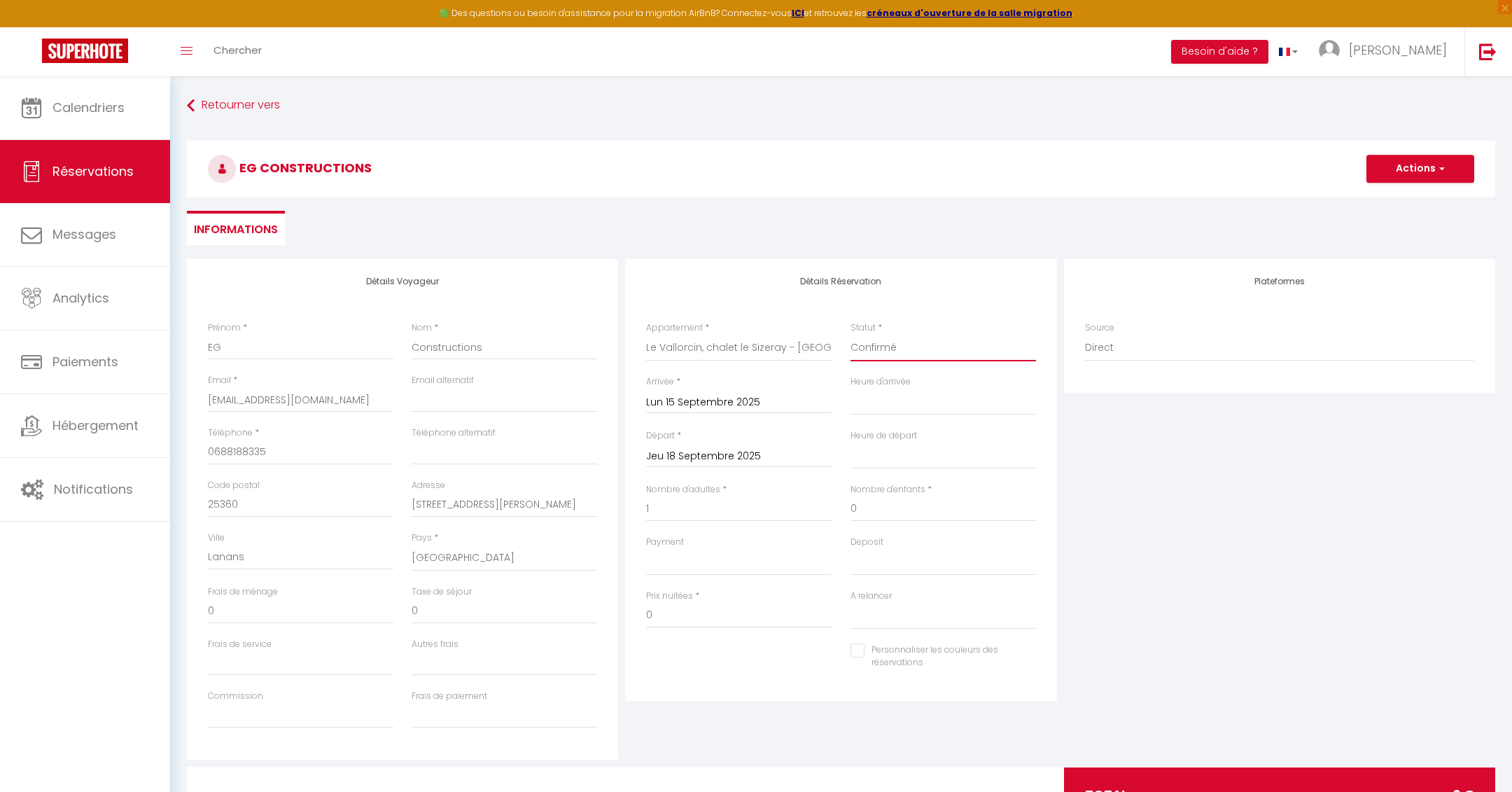
select select
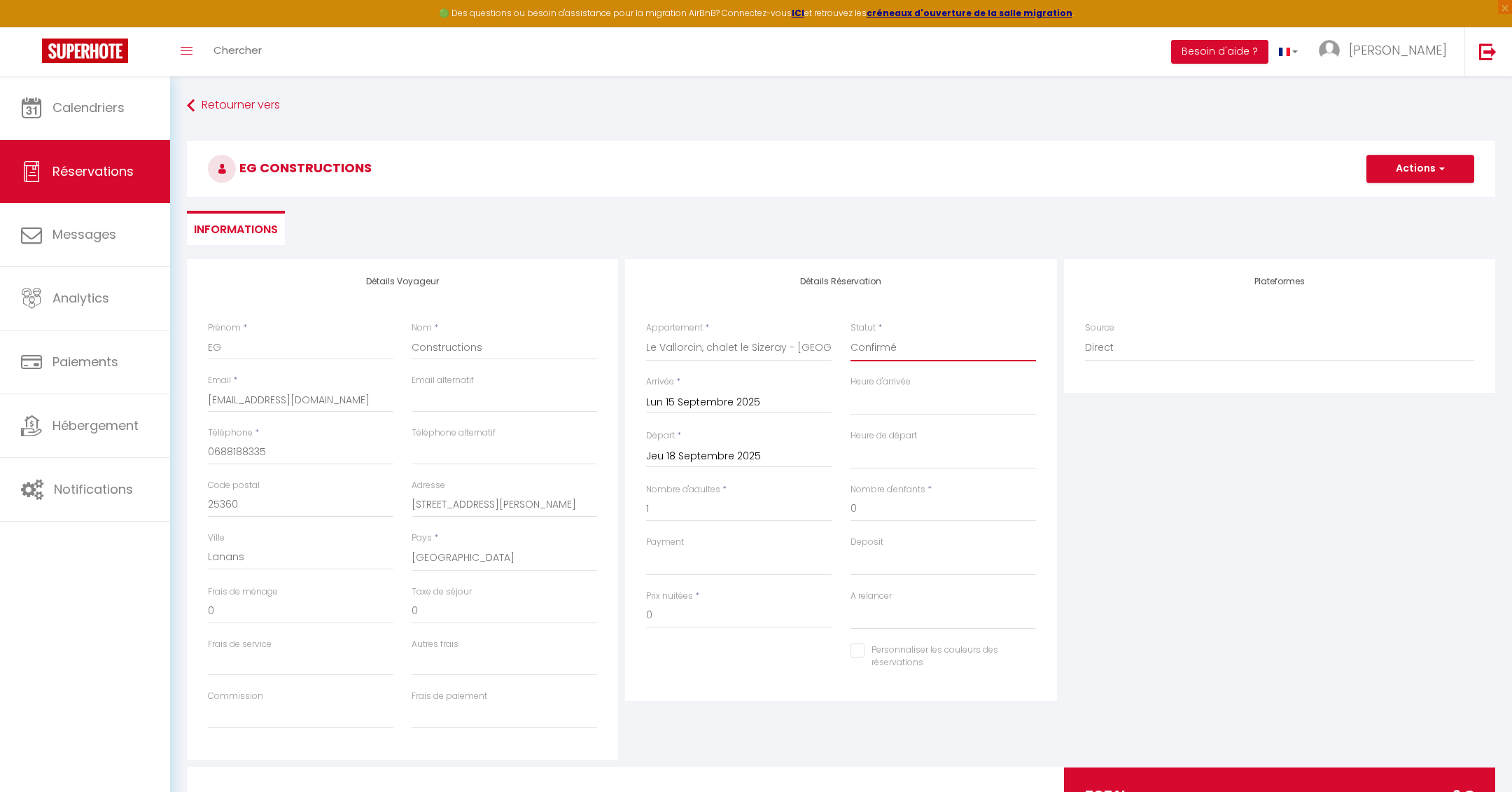
checkbox input "false"
click at [693, 564] on select "OK KO" at bounding box center [739, 563] width 186 height 27
select select "12"
click at [646, 549] on select "OK KO" at bounding box center [739, 563] width 186 height 27
select select
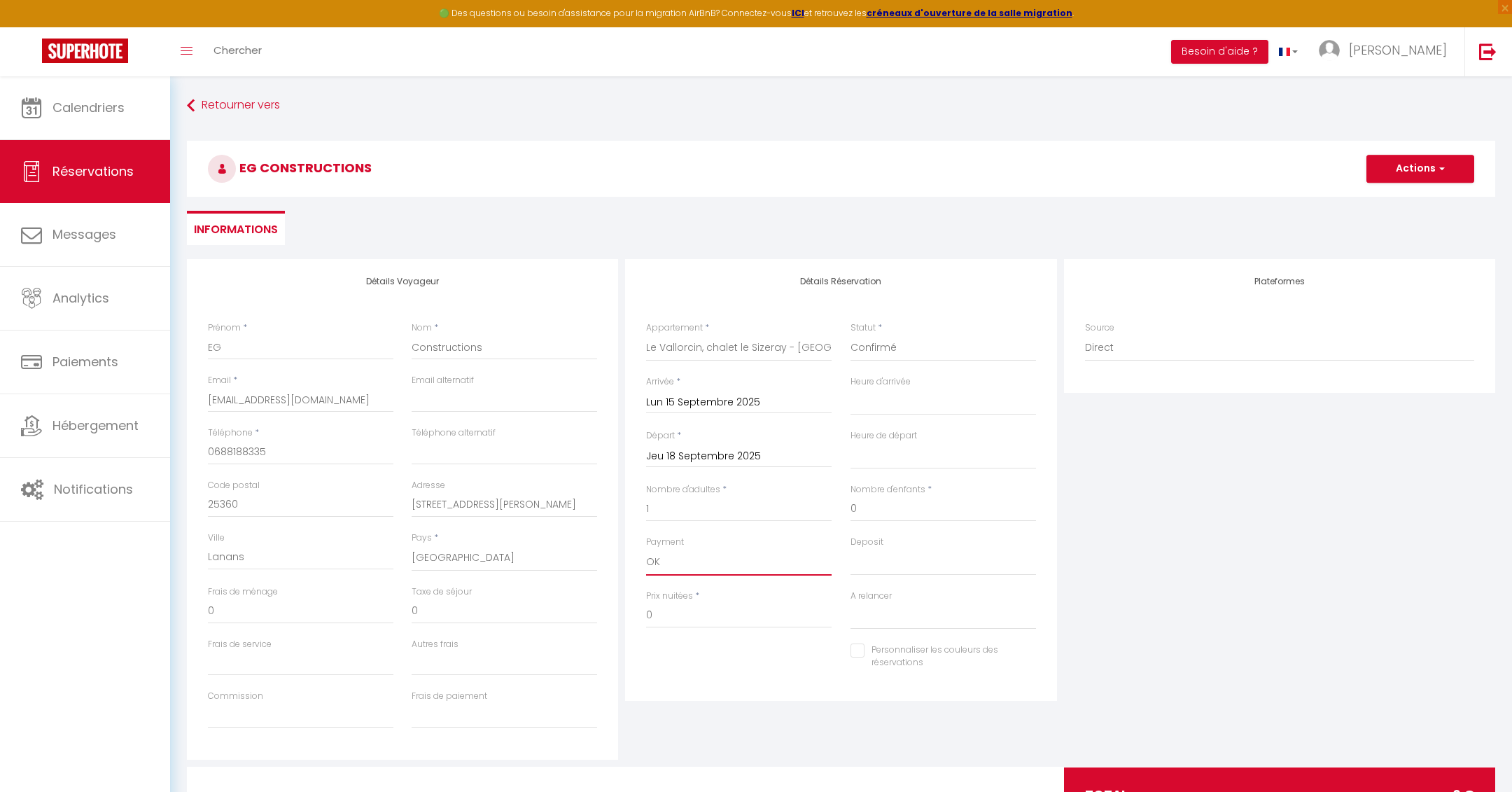
select select
checkbox input "false"
click at [872, 566] on select "OK KO" at bounding box center [943, 563] width 186 height 27
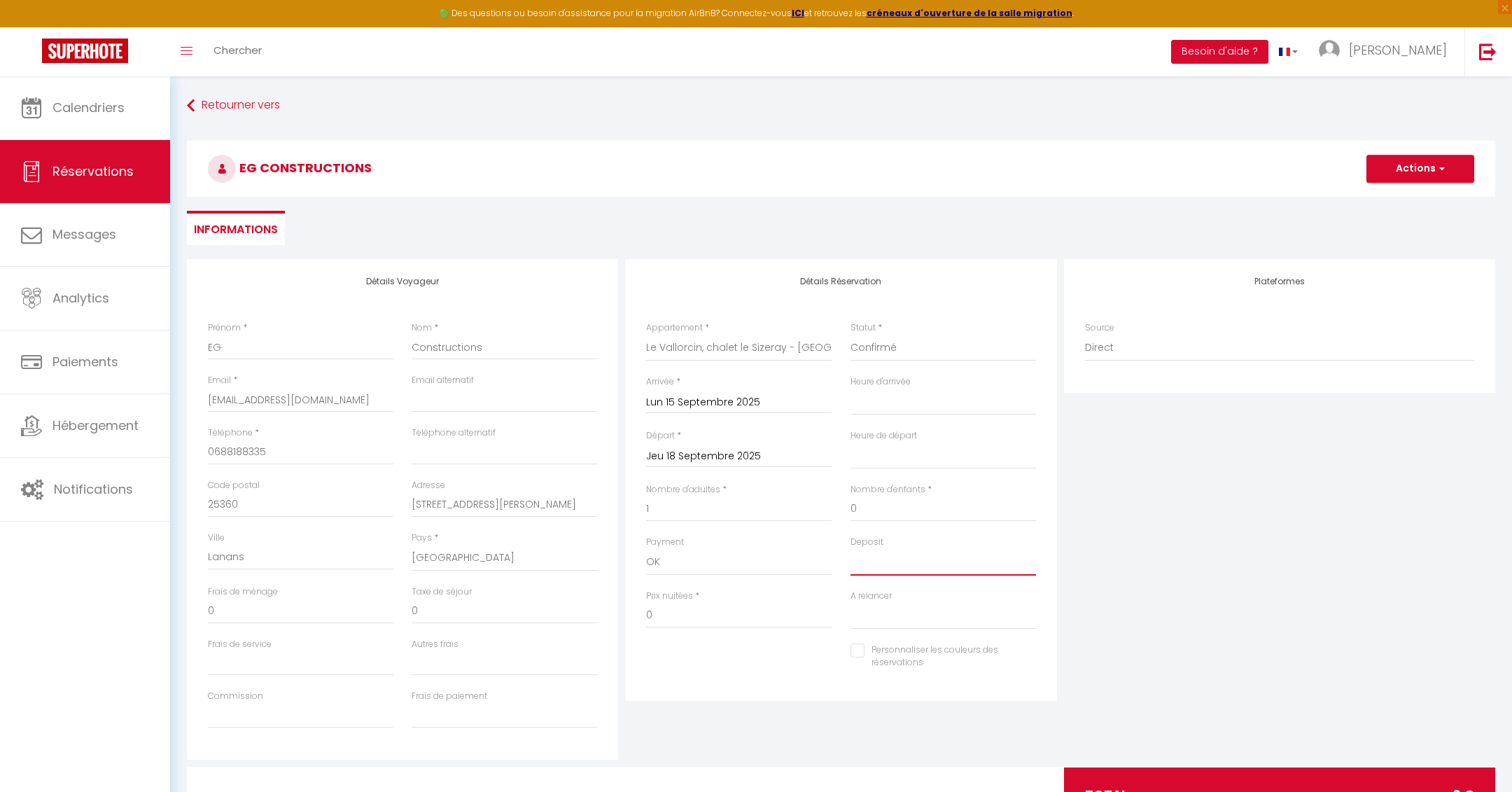
select select "15"
click at [851, 549] on select "OK KO" at bounding box center [943, 563] width 186 height 27
select select
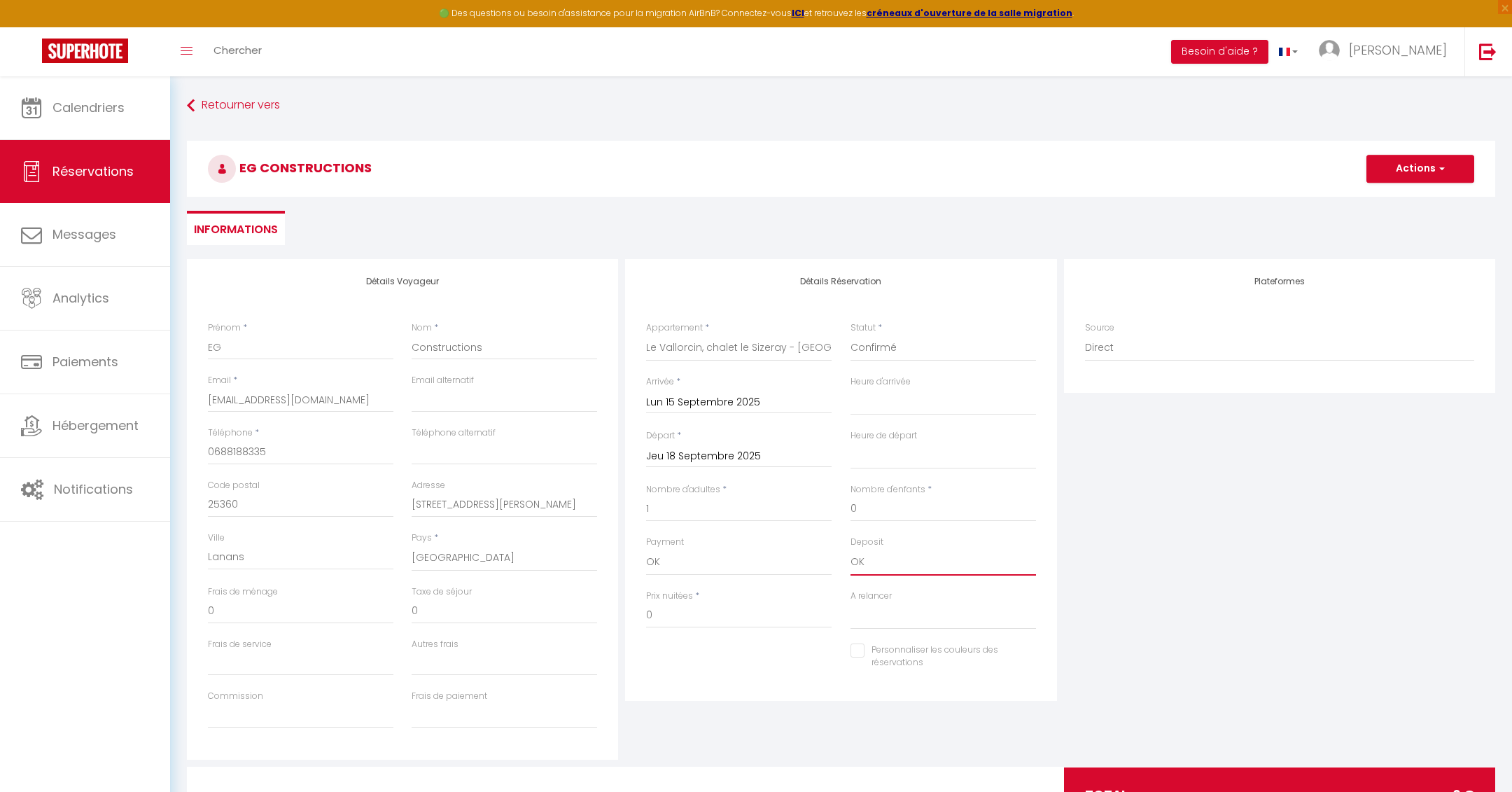
checkbox input "false"
click at [670, 615] on input "0" at bounding box center [739, 616] width 186 height 25
type input "420"
click at [456, 615] on input "0" at bounding box center [504, 612] width 186 height 25
select select
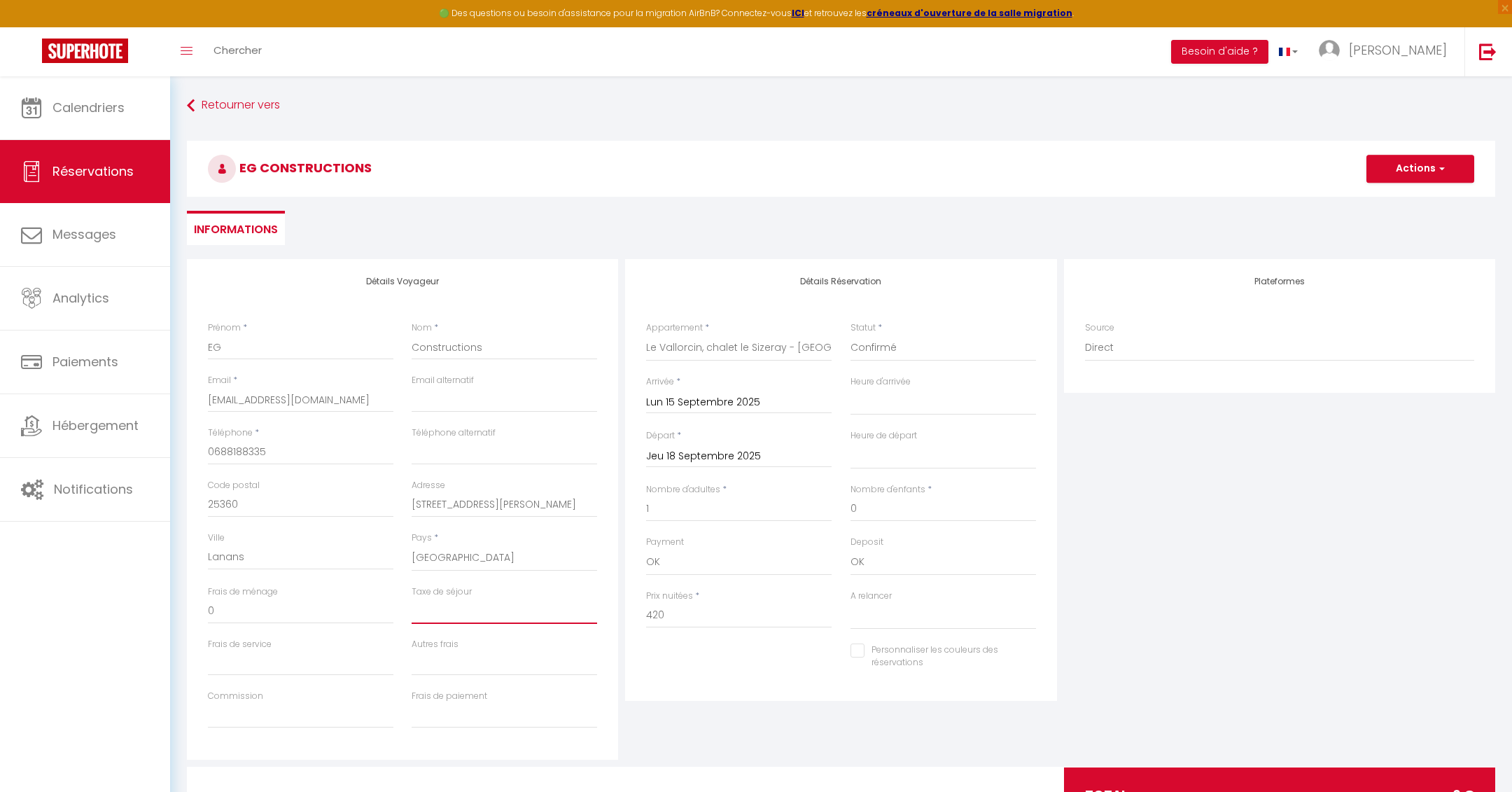
select select
checkbox input "false"
type input "4"
select select
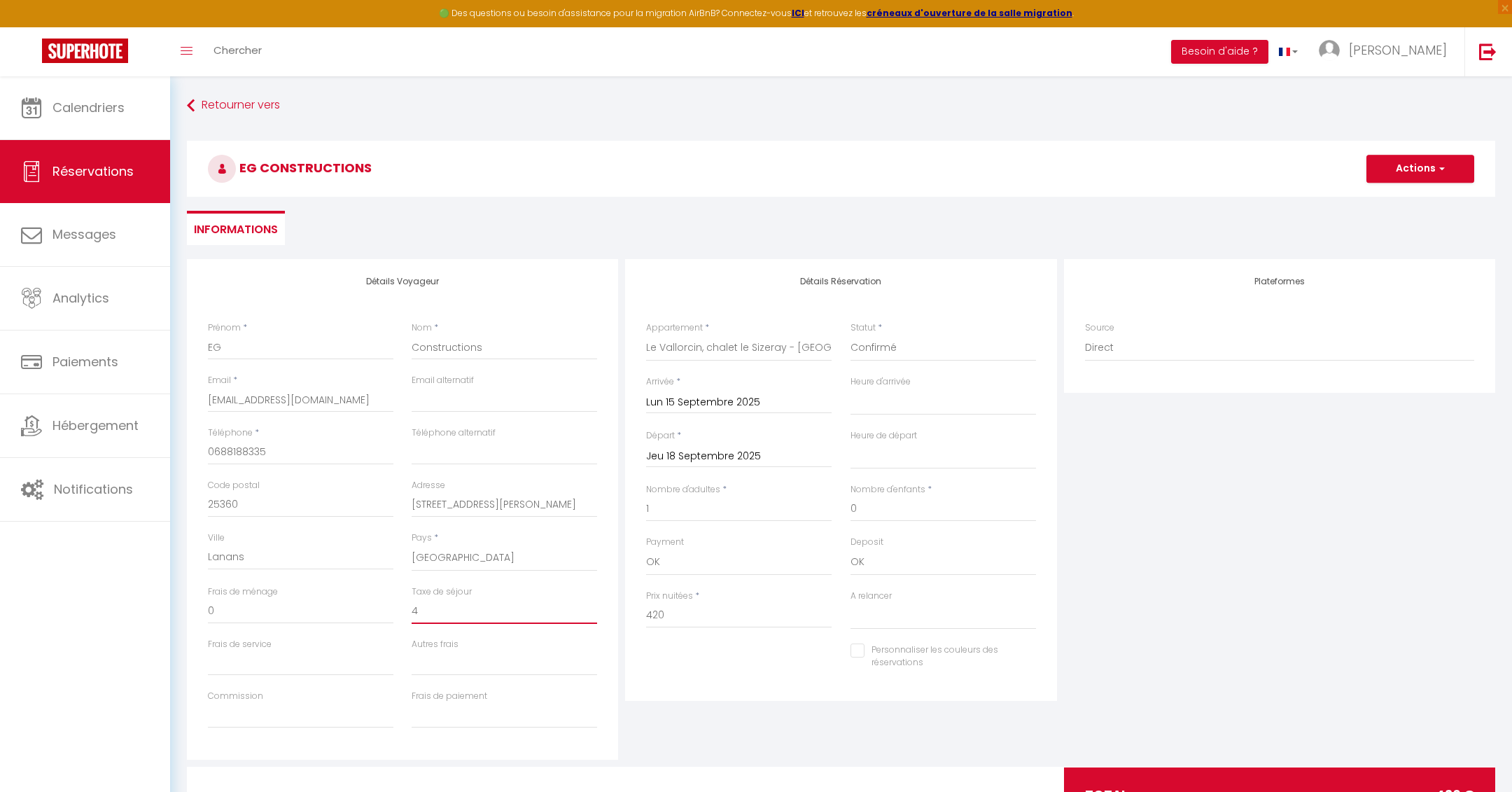
select select
checkbox input "false"
type input "4."
select select
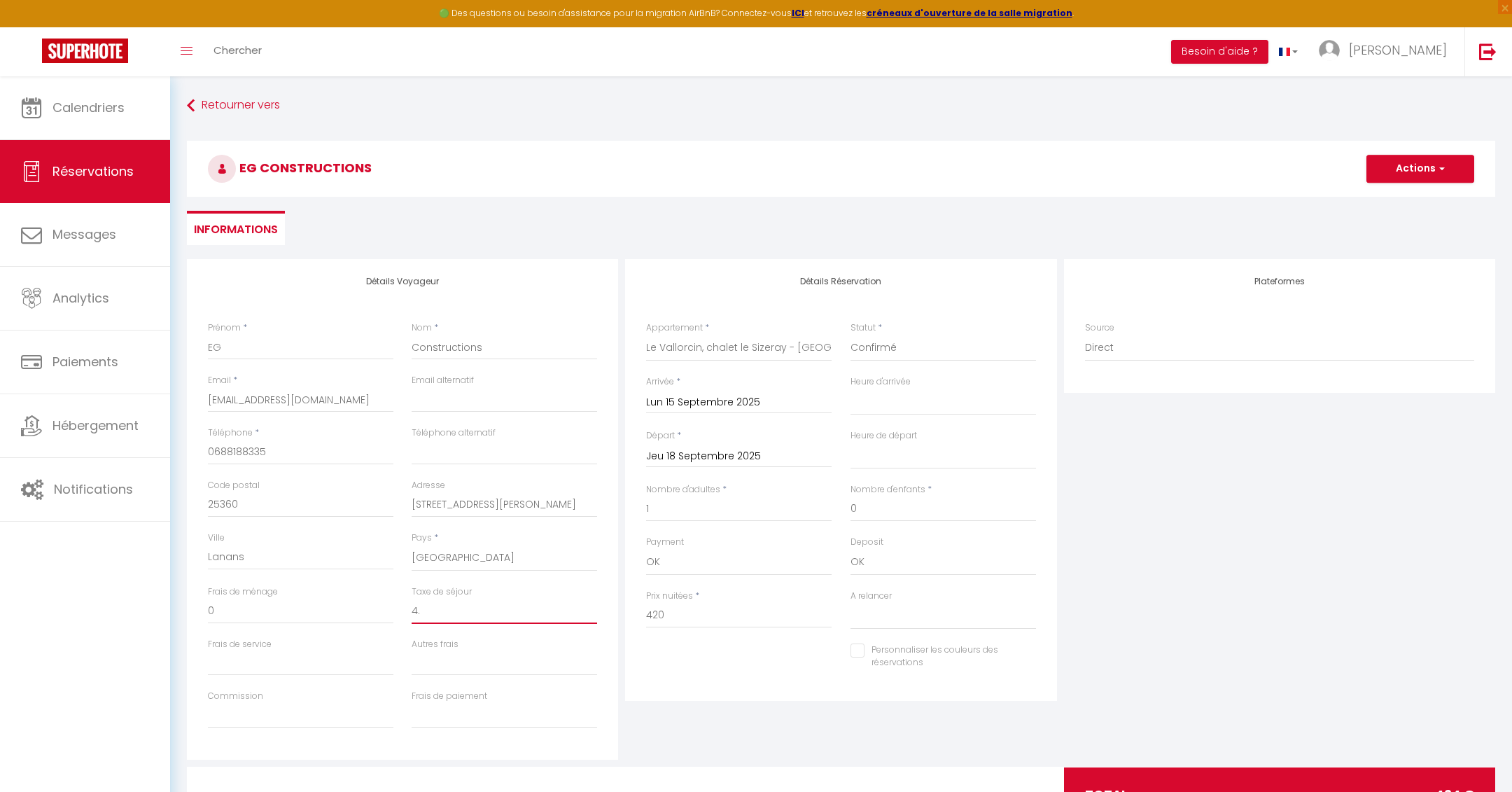
select select
checkbox input "false"
type input "4.8"
select select
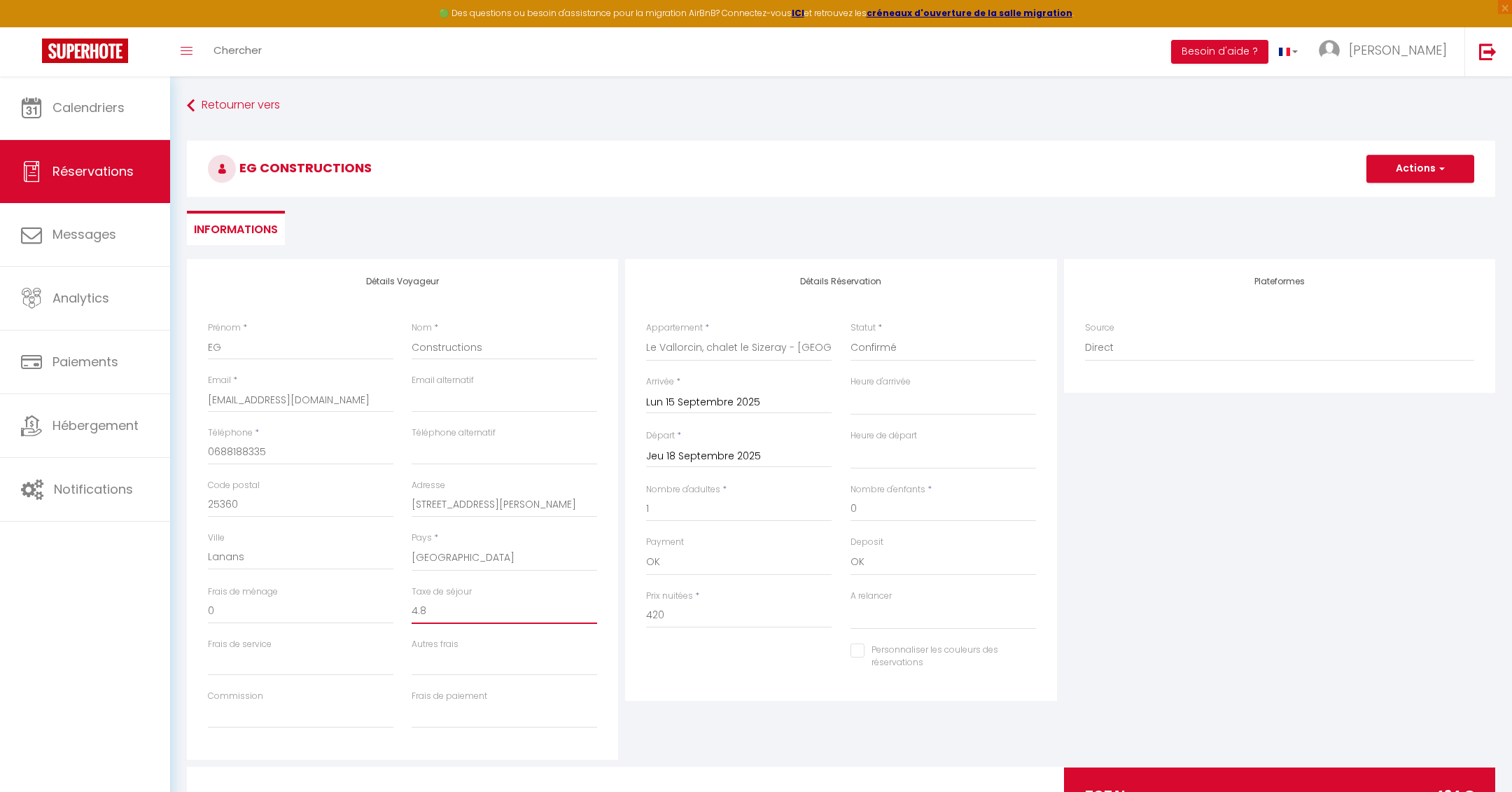
select select
checkbox input "false"
type input "4.8"
click at [323, 618] on input "0" at bounding box center [301, 612] width 186 height 25
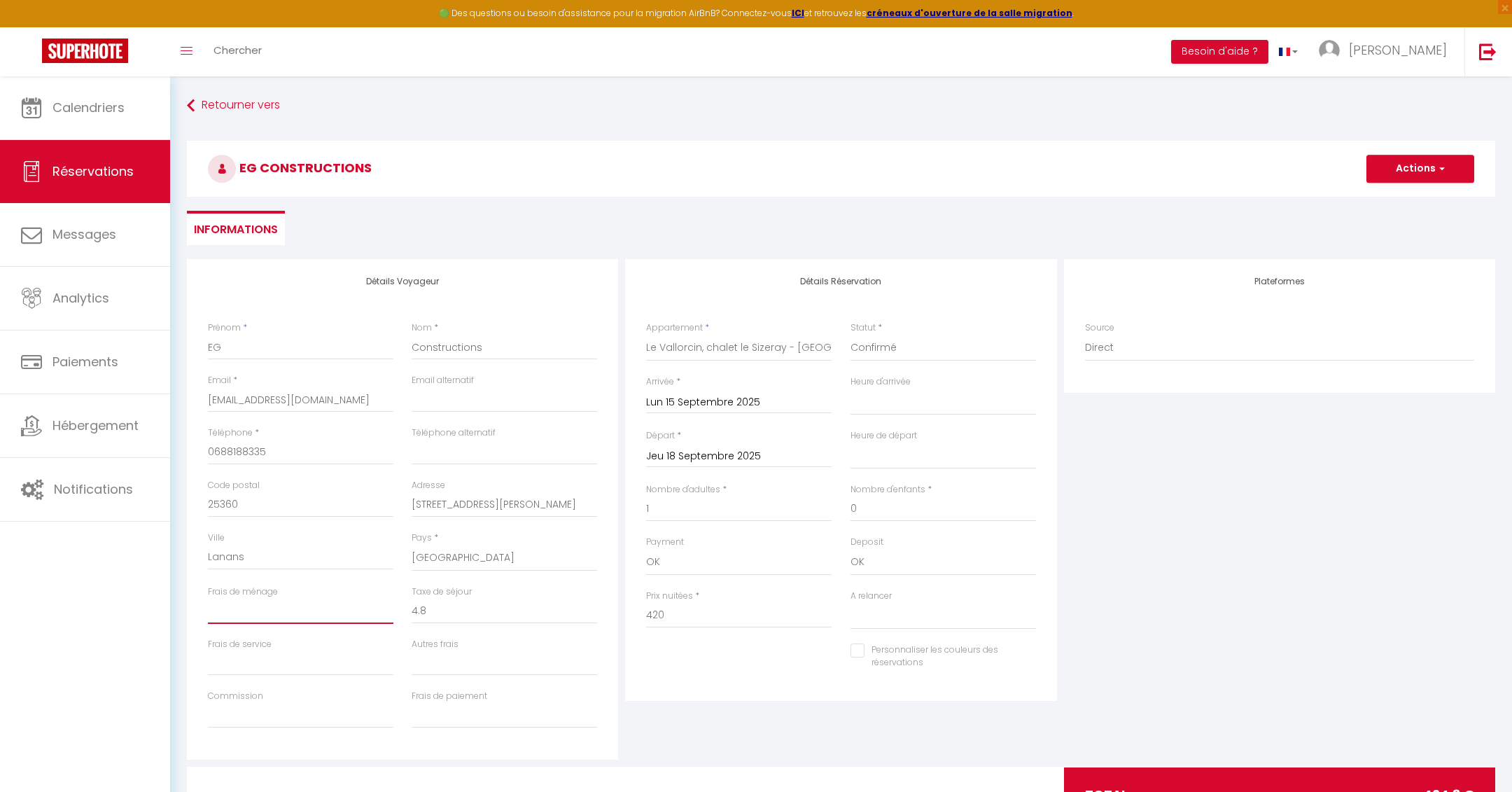
select select
checkbox input "false"
type input "1"
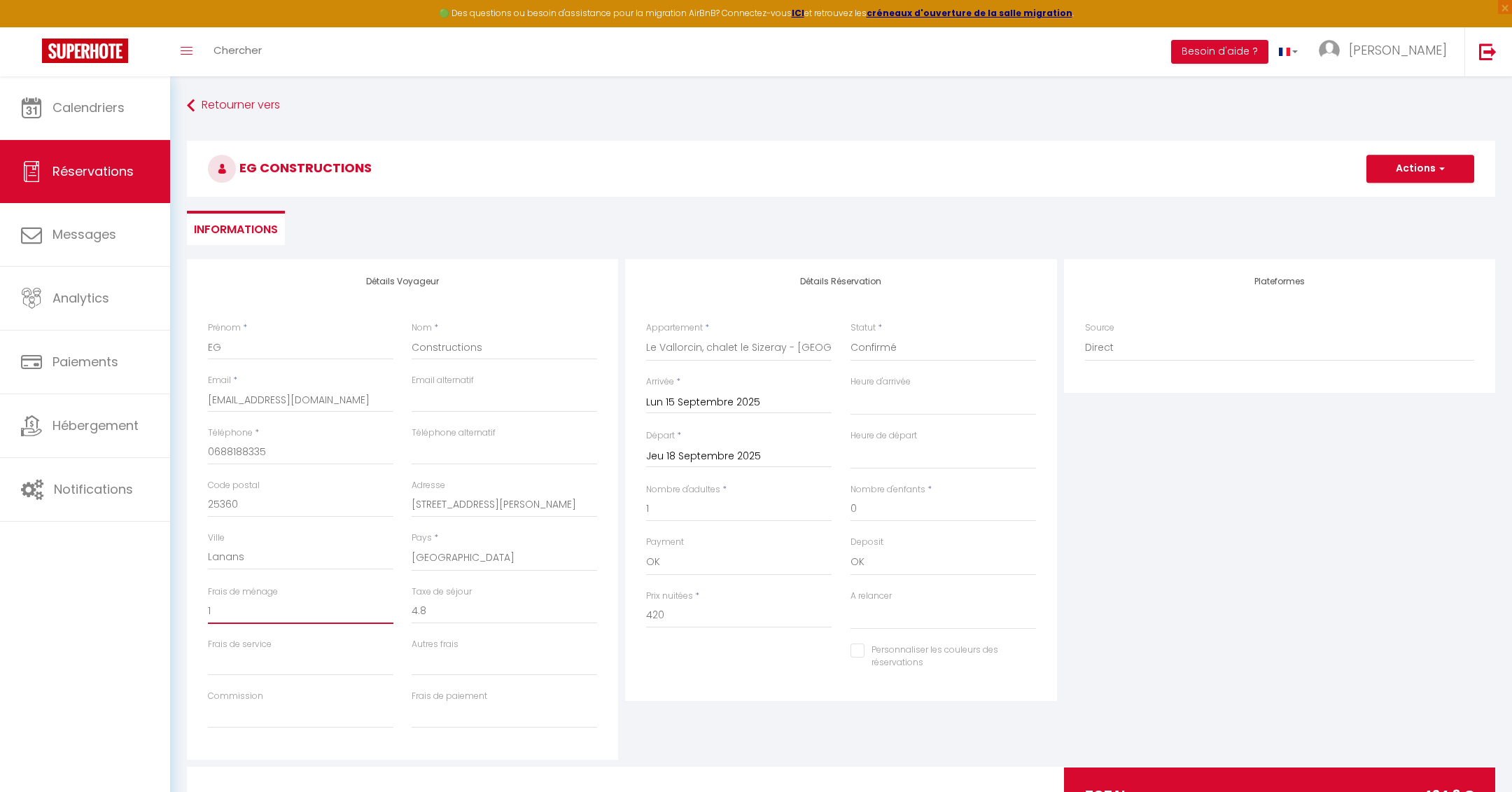
select select
checkbox input "false"
type input "18"
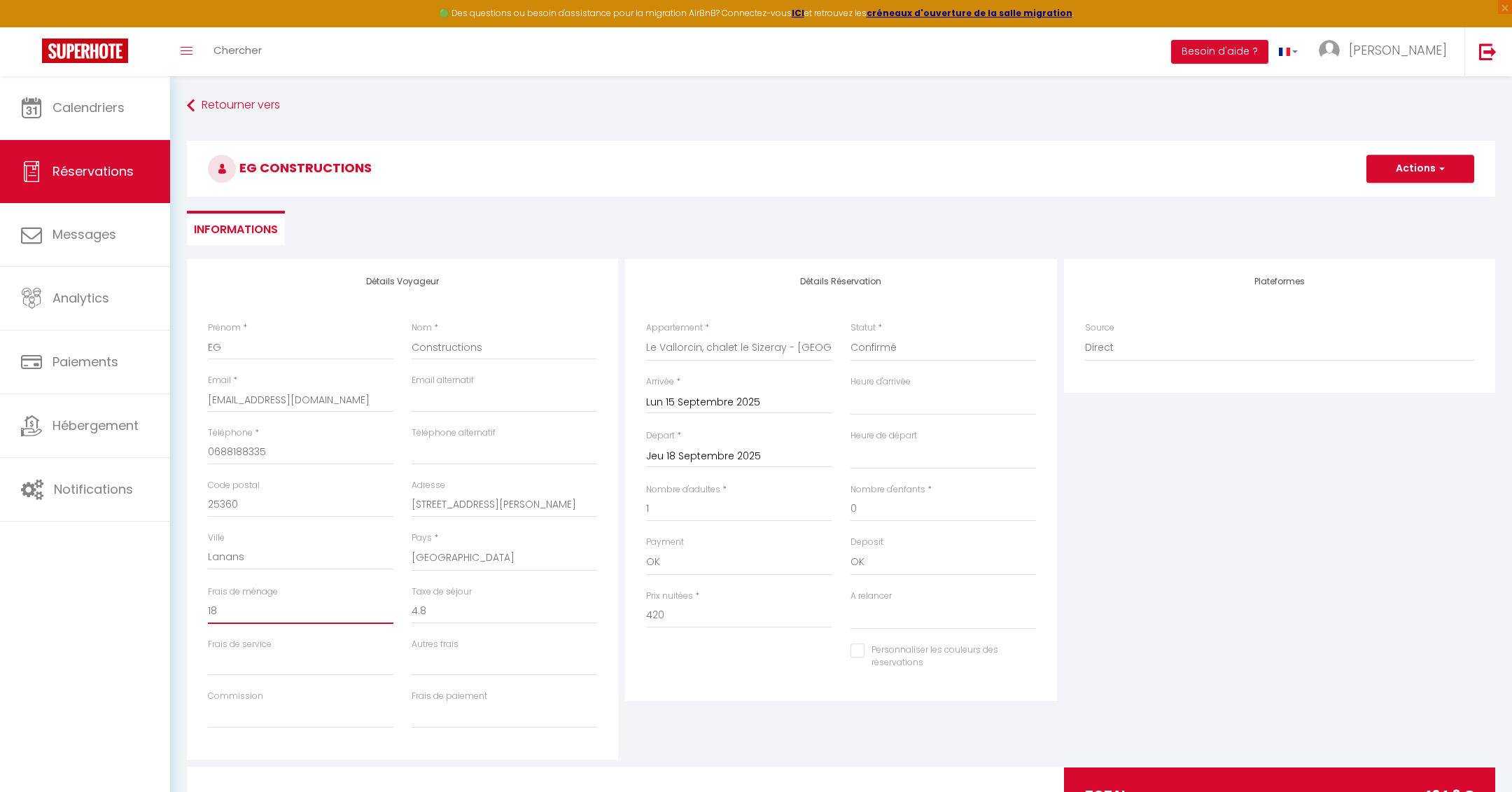
select select
checkbox input "false"
type input "180"
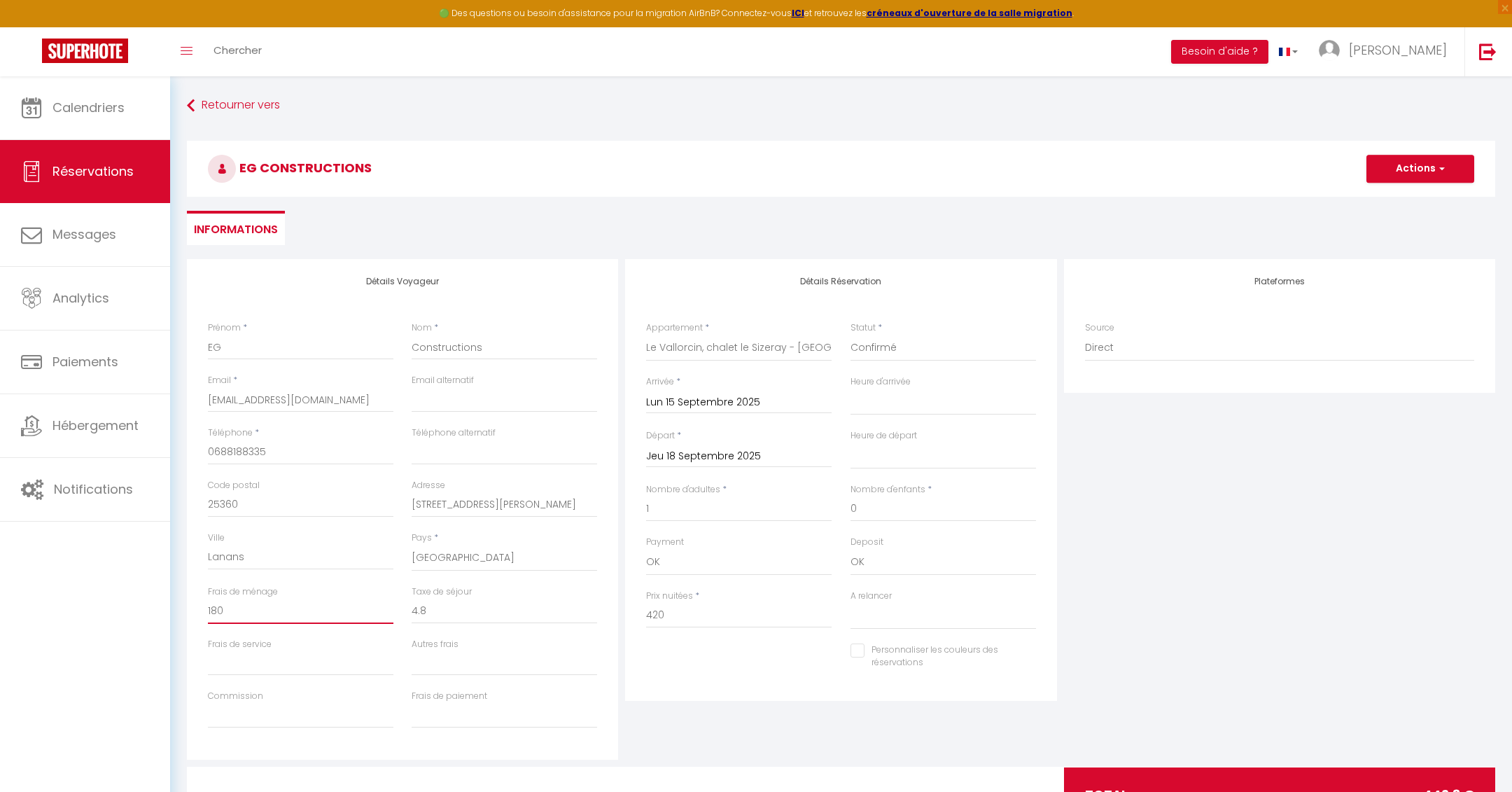
select select
checkbox input "false"
type input "180"
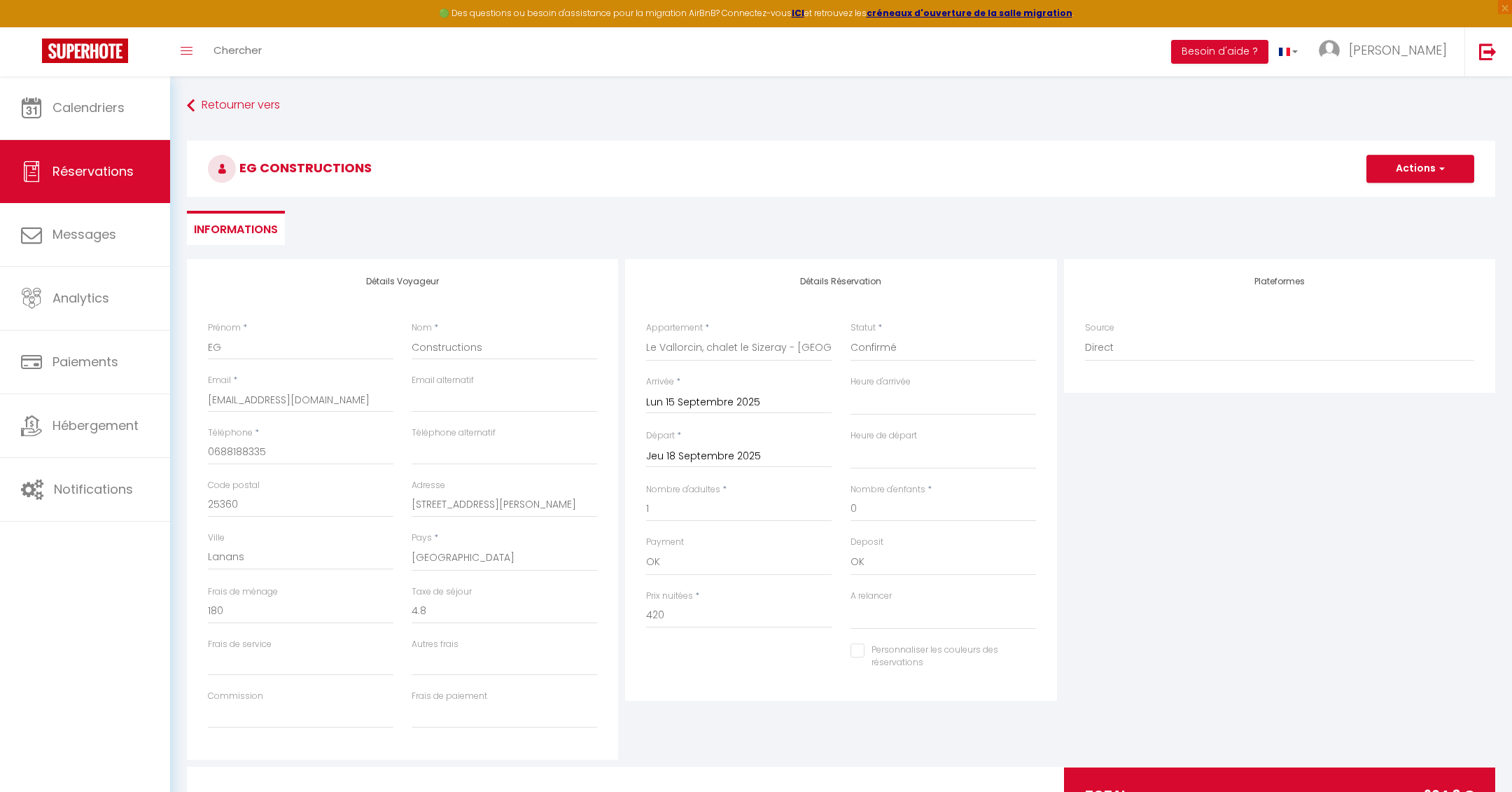
click at [763, 712] on div "Détails Réservation Appartement * [GEOGRAPHIC_DATA], chalet le Sizeray - Mont B…" at bounding box center [841, 509] width 438 height 501
click at [1441, 166] on span "button" at bounding box center [1439, 168] width 8 height 13
click at [1392, 197] on link "Enregistrer" at bounding box center [1407, 200] width 111 height 18
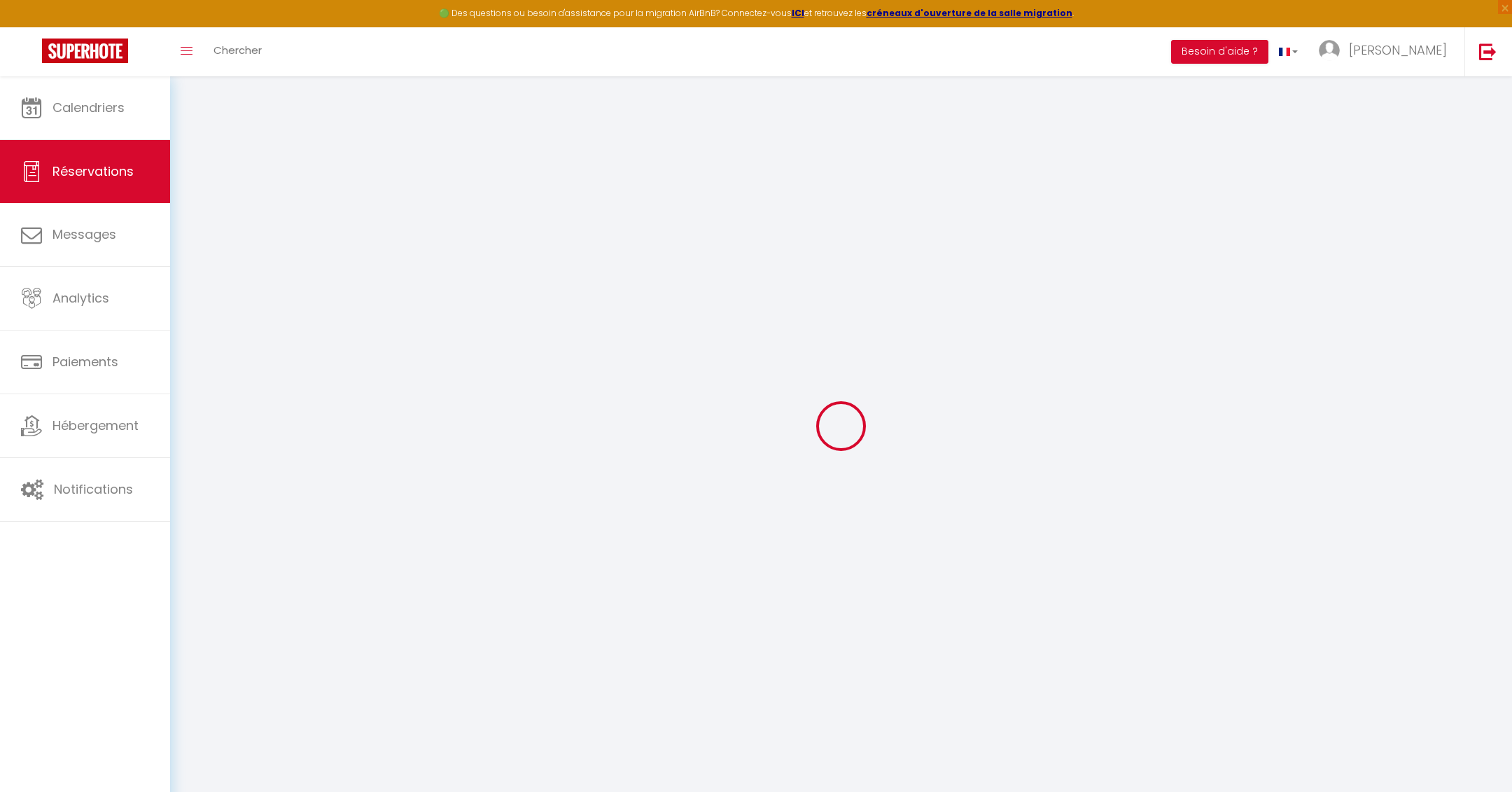
select select "not_cancelled"
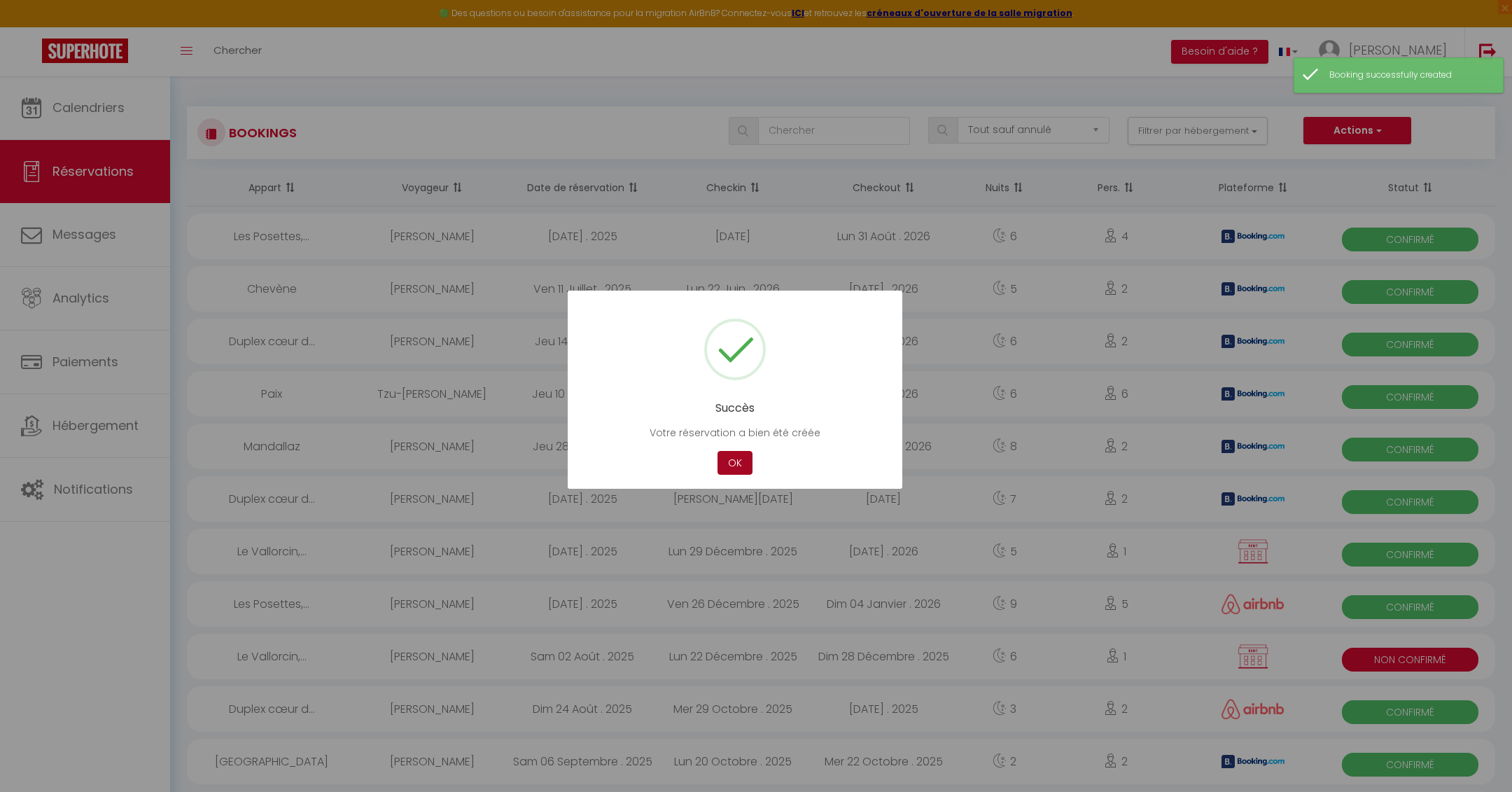
click at [726, 459] on button "OK" at bounding box center [735, 463] width 35 height 25
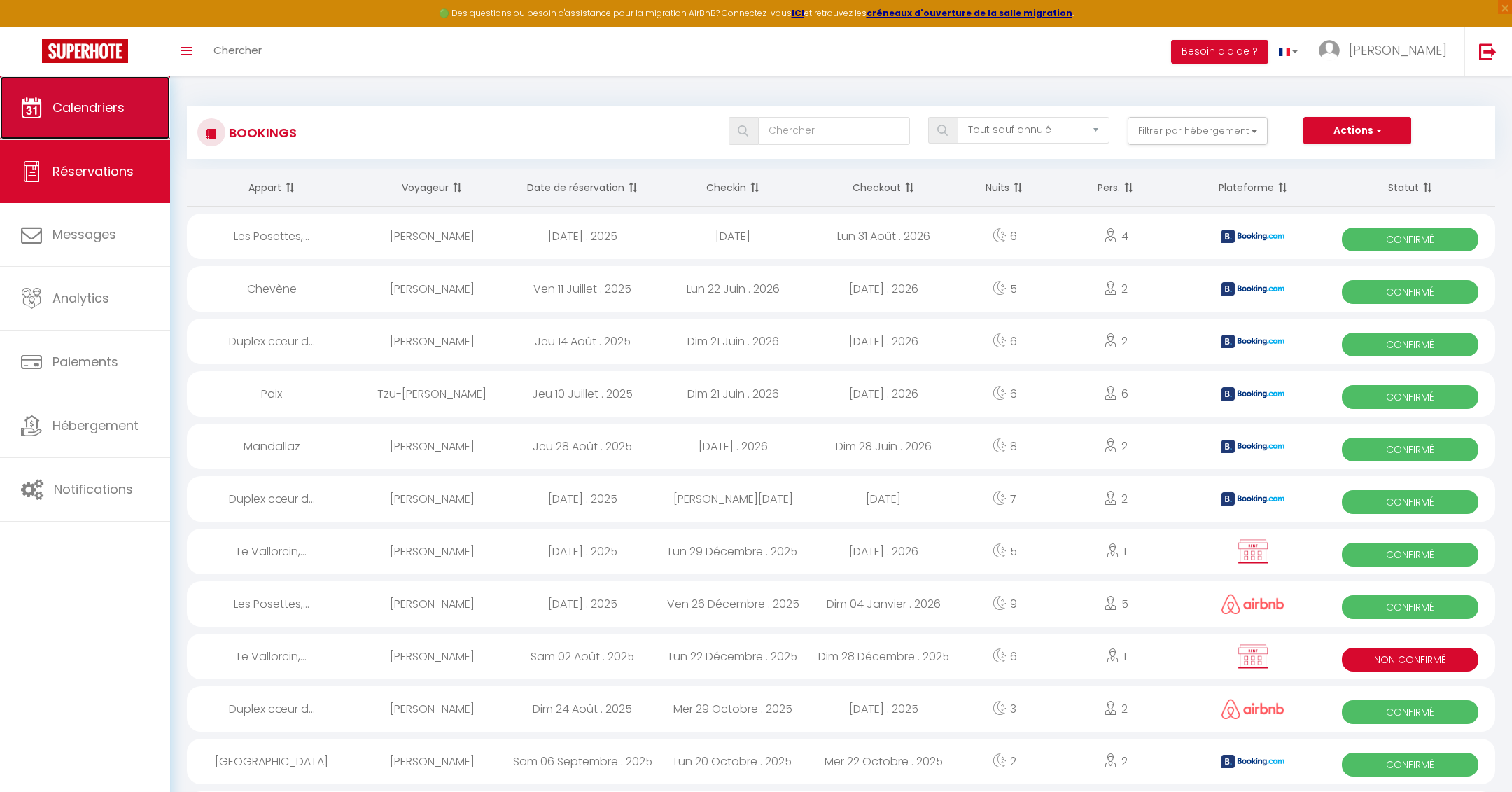
click at [76, 127] on link "Calendriers" at bounding box center [85, 108] width 170 height 63
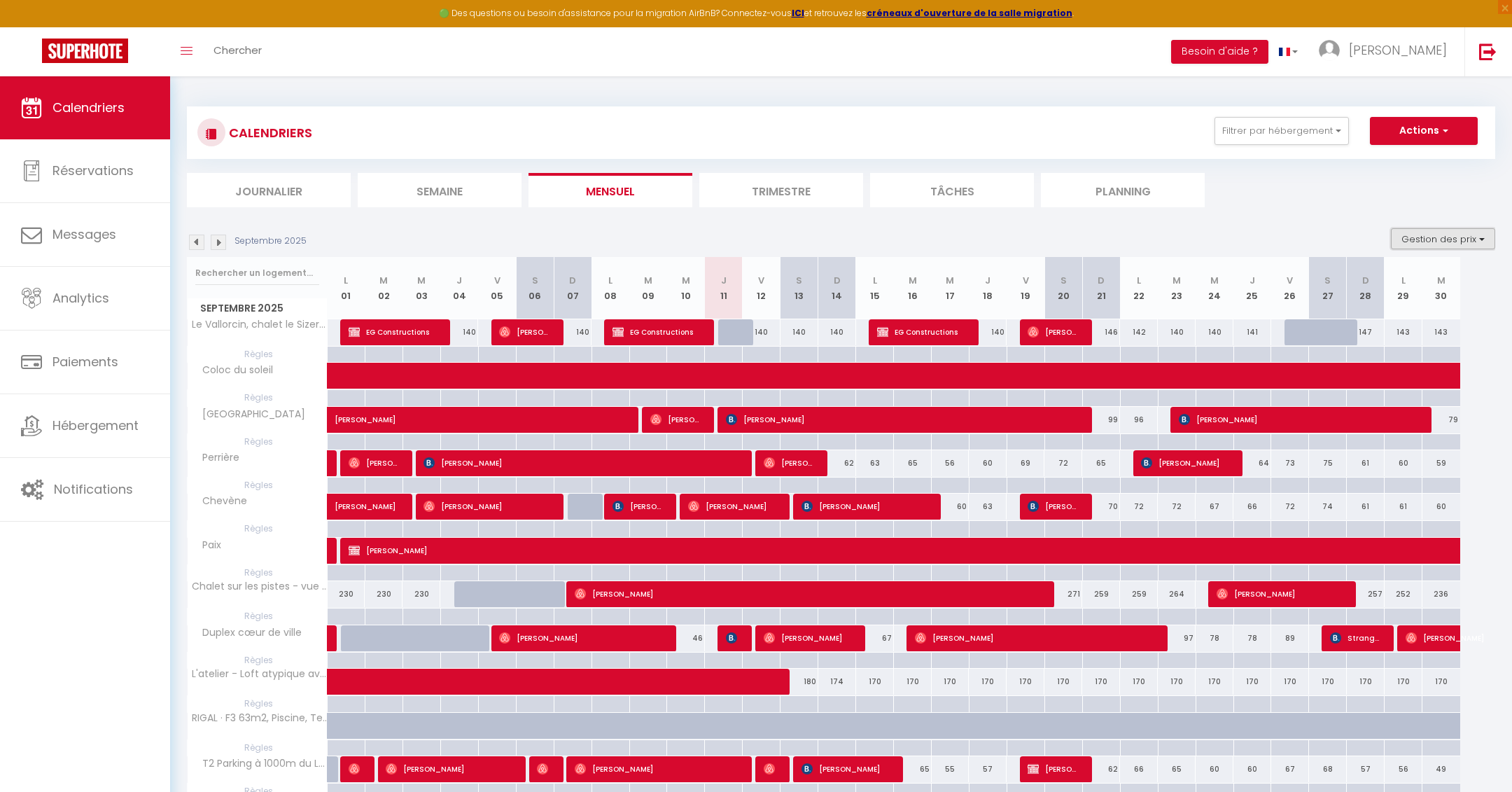
click at [1444, 241] on button "Gestion des prix" at bounding box center [1443, 239] width 104 height 21
click at [1378, 307] on input "Règles" at bounding box center [1432, 307] width 126 height 14
checkbox input "false"
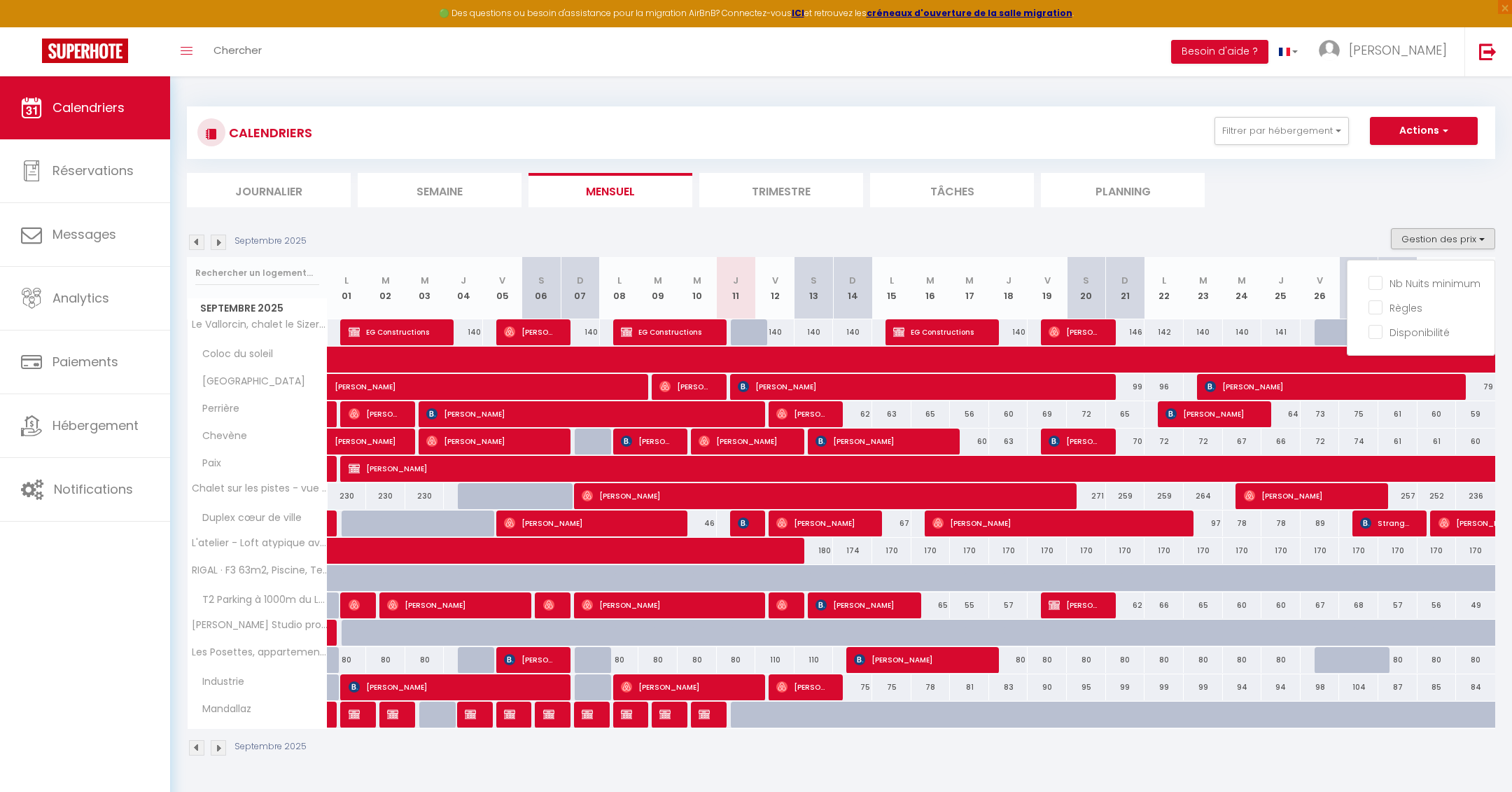
click at [1336, 200] on ul "Journalier [GEOGRAPHIC_DATA] Mensuel Trimestre Tâches Planning" at bounding box center [841, 190] width 1309 height 34
